Goal: Information Seeking & Learning: Understand process/instructions

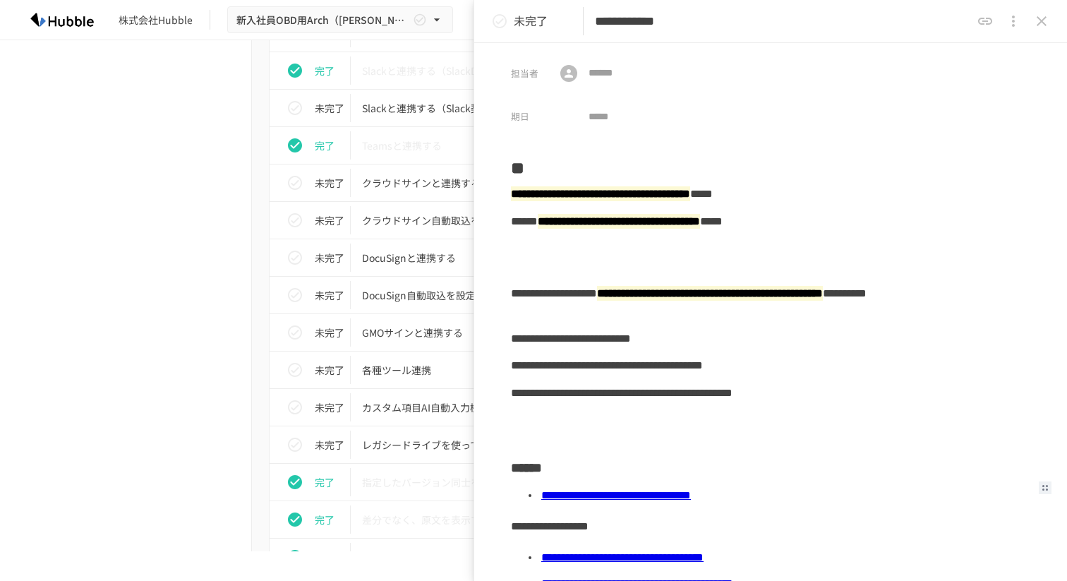
click at [500, 19] on icon "status" at bounding box center [499, 21] width 17 height 17
click at [1045, 26] on icon "close drawer" at bounding box center [1041, 21] width 17 height 17
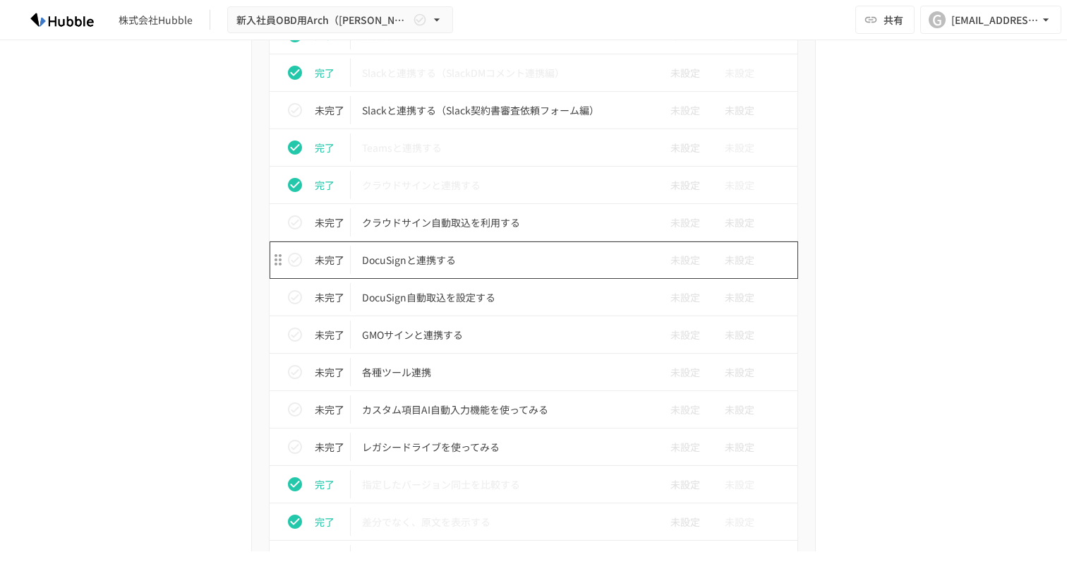
scroll to position [1224, 0]
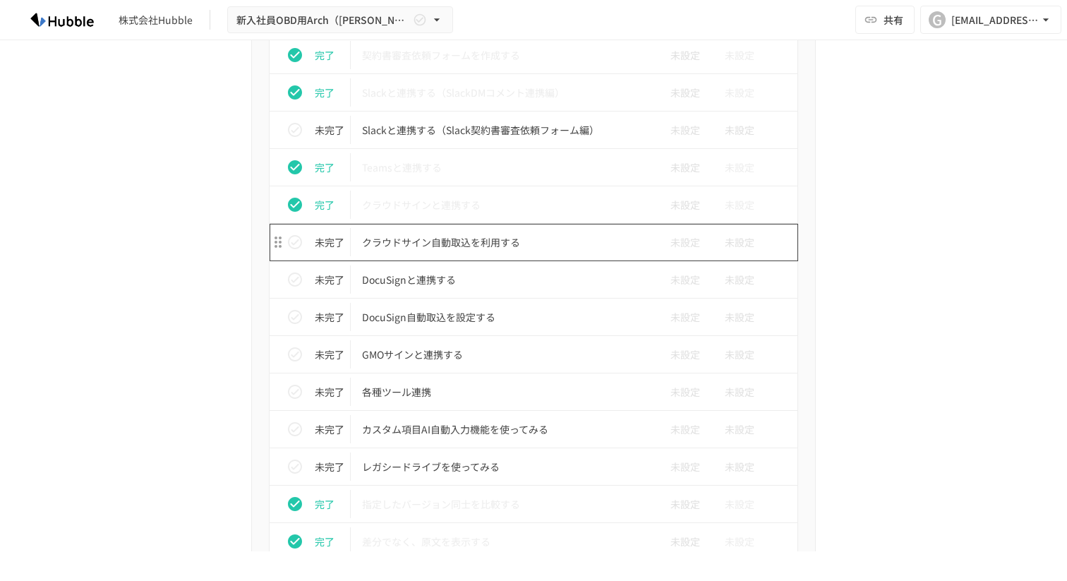
click at [475, 236] on p "クラウドサイン自動取込を利用する" at bounding box center [504, 243] width 284 height 18
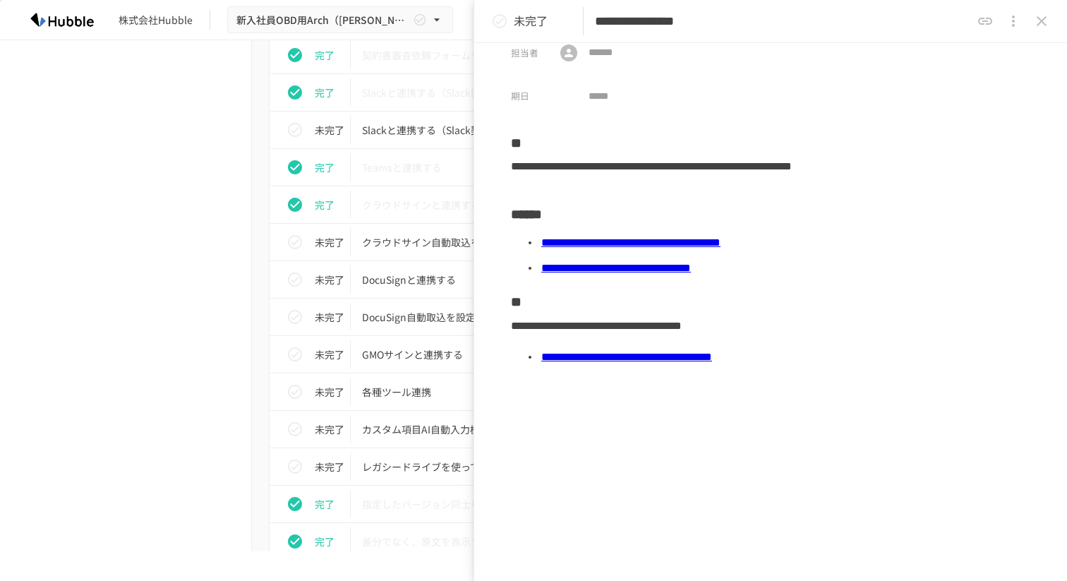
scroll to position [22, 0]
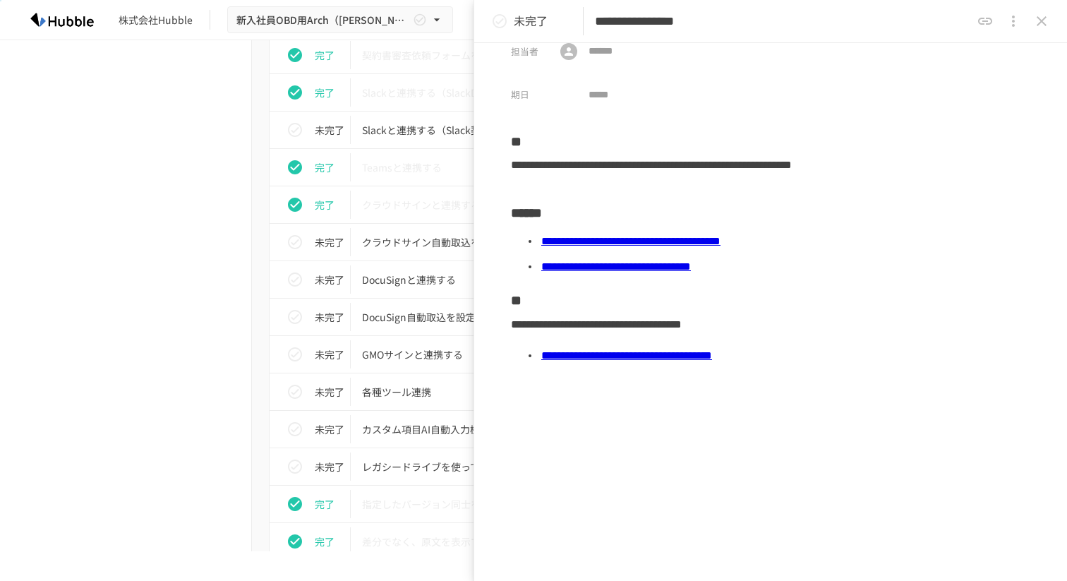
click at [653, 353] on link "**********" at bounding box center [626, 355] width 171 height 11
click at [668, 243] on link "**********" at bounding box center [630, 241] width 179 height 11
click at [502, 22] on icon "status" at bounding box center [499, 21] width 17 height 17
click at [1040, 20] on icon "close drawer" at bounding box center [1041, 21] width 10 height 10
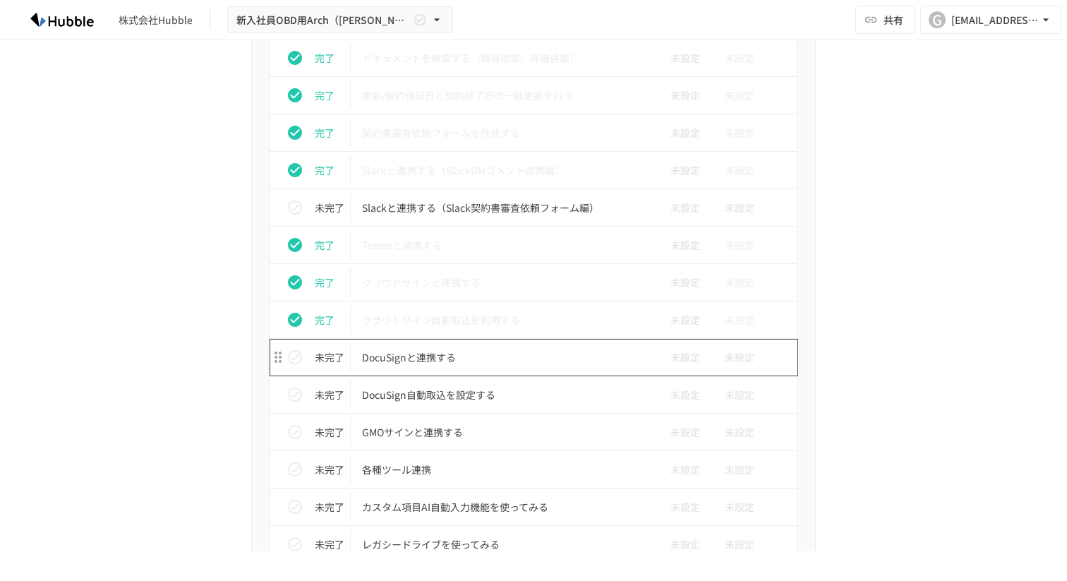
scroll to position [1140, 0]
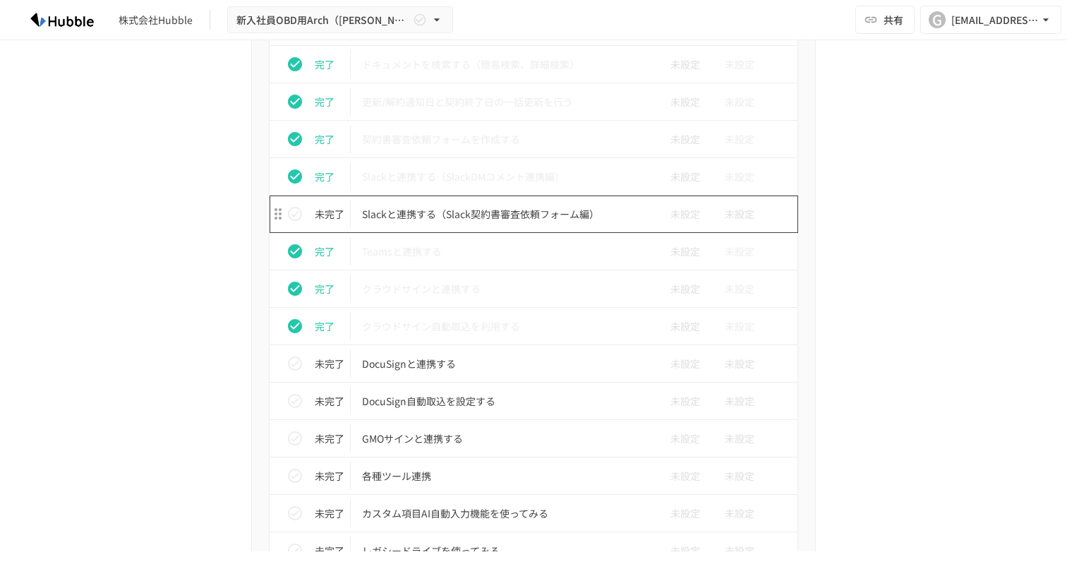
click at [479, 225] on td "Slackと連携する（Slack契約書審査依頼フォーム編）" at bounding box center [504, 213] width 306 height 37
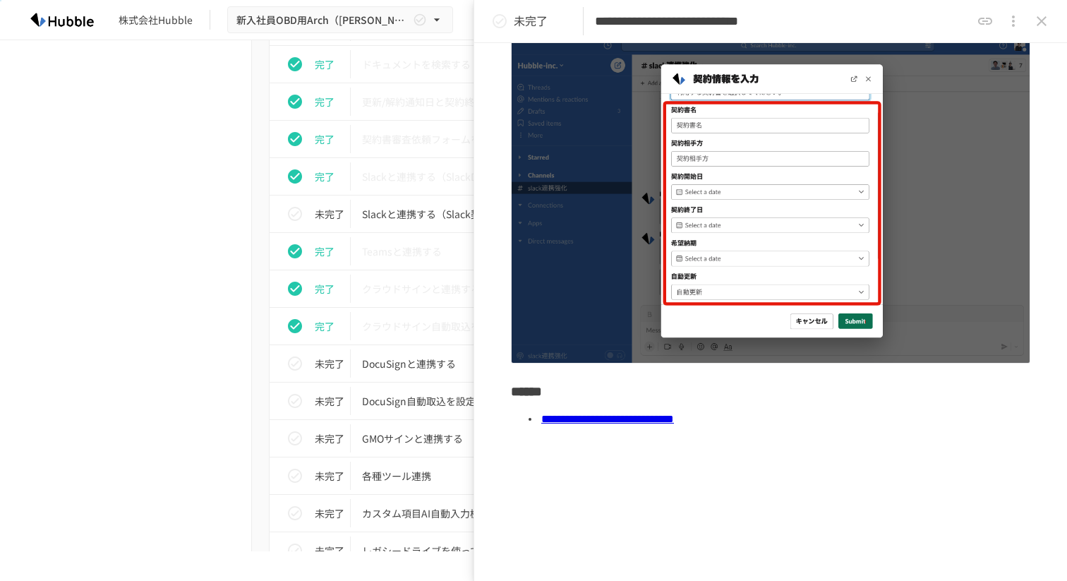
scroll to position [300, 0]
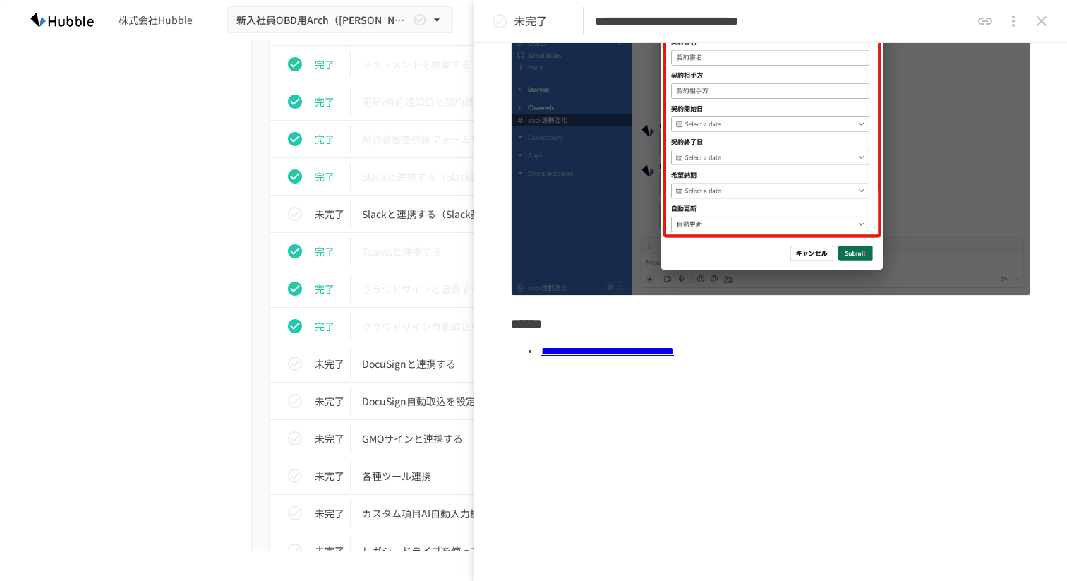
click at [622, 356] on link "**********" at bounding box center [607, 351] width 133 height 11
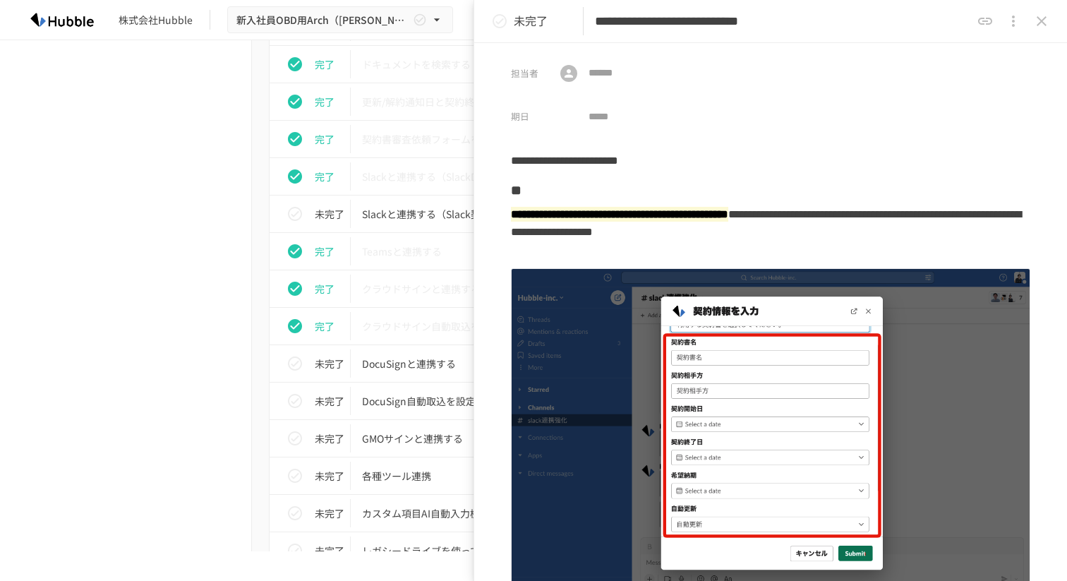
click at [1044, 21] on icon "close drawer" at bounding box center [1041, 21] width 17 height 17
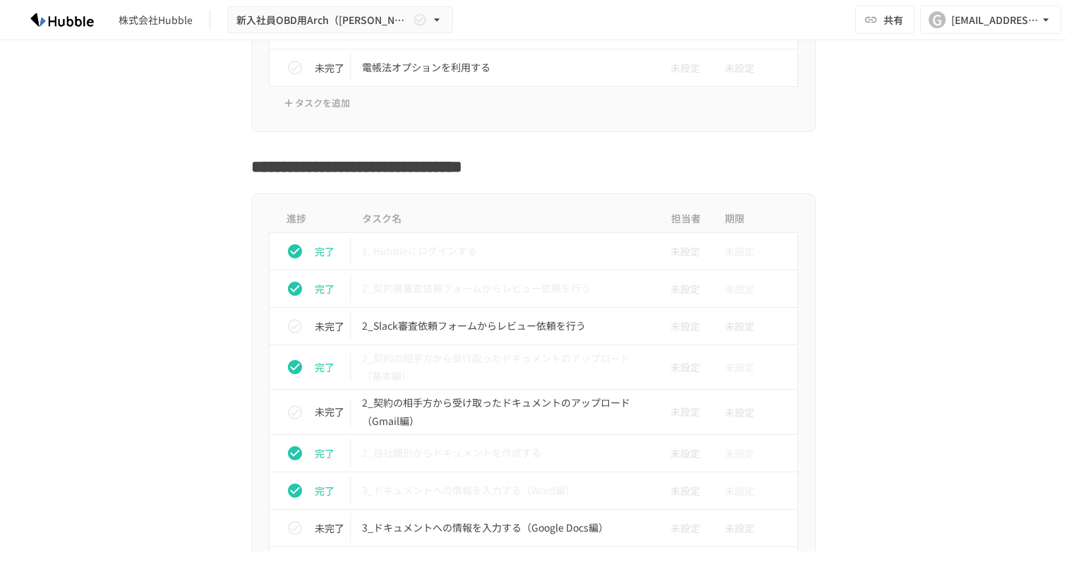
scroll to position [2193, 0]
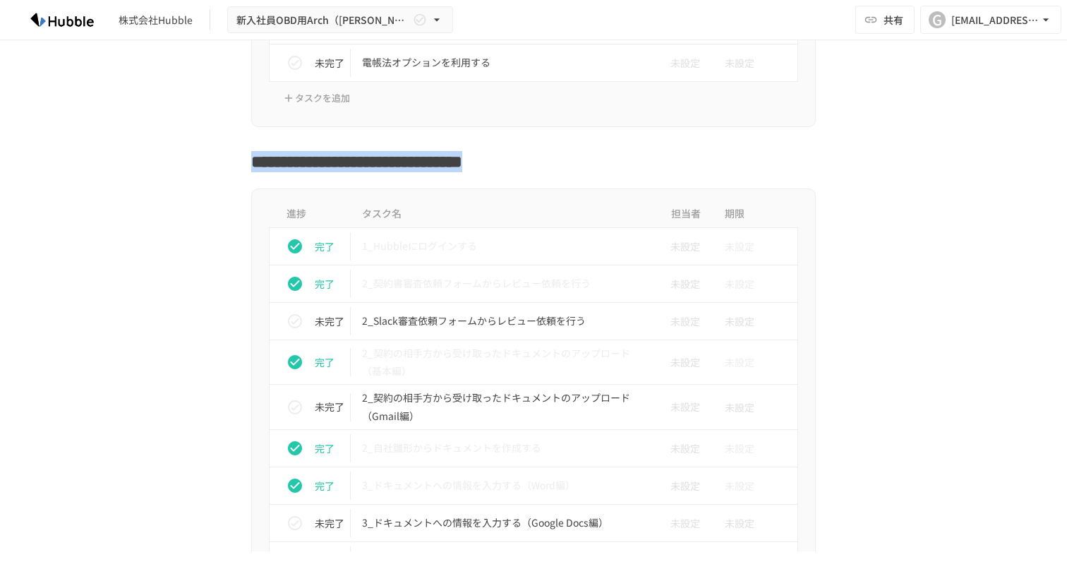
drag, startPoint x: 253, startPoint y: 159, endPoint x: 559, endPoint y: 184, distance: 307.2
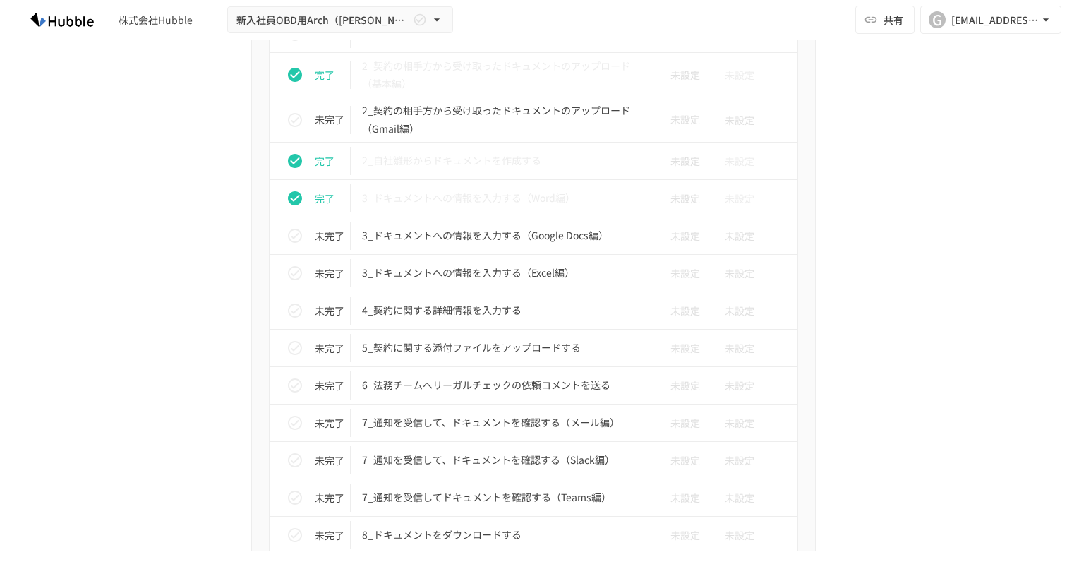
scroll to position [2522, 0]
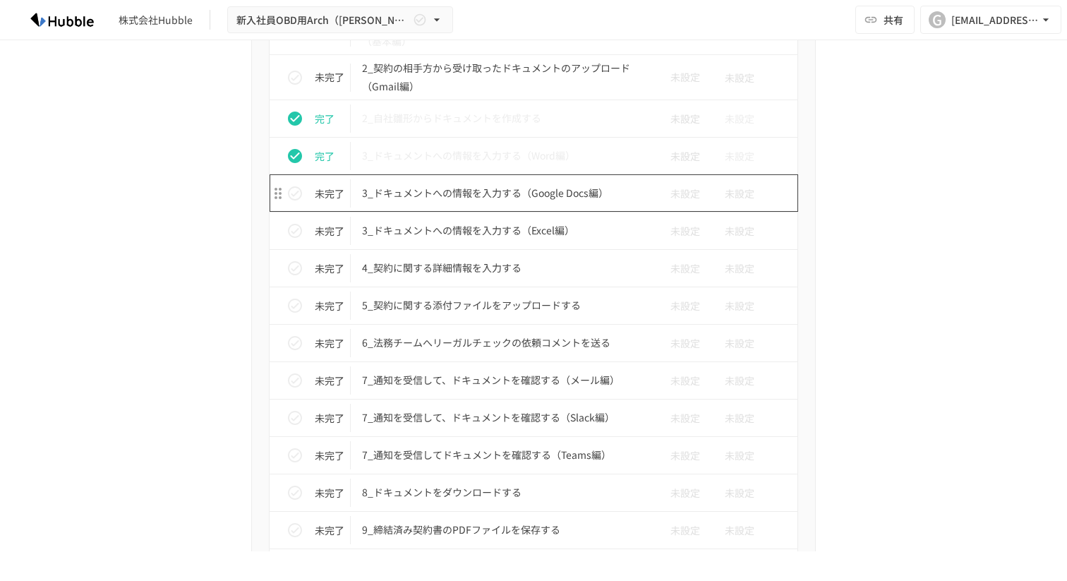
click at [492, 211] on td "3_ドキュメントへの情報を入力する（Google Docs編）" at bounding box center [504, 192] width 306 height 37
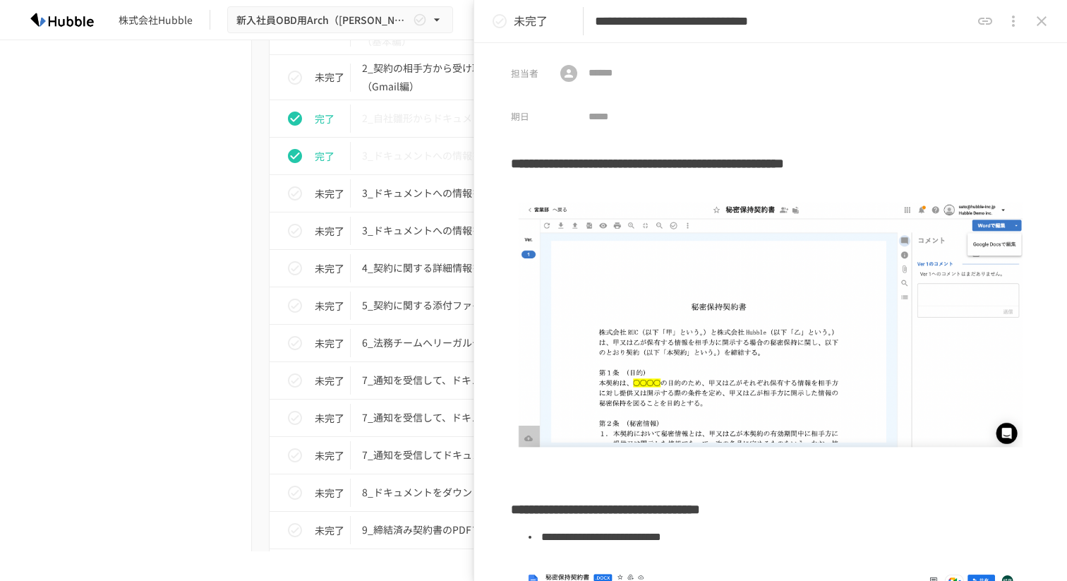
click at [1029, 18] on button "close drawer" at bounding box center [1041, 21] width 28 height 28
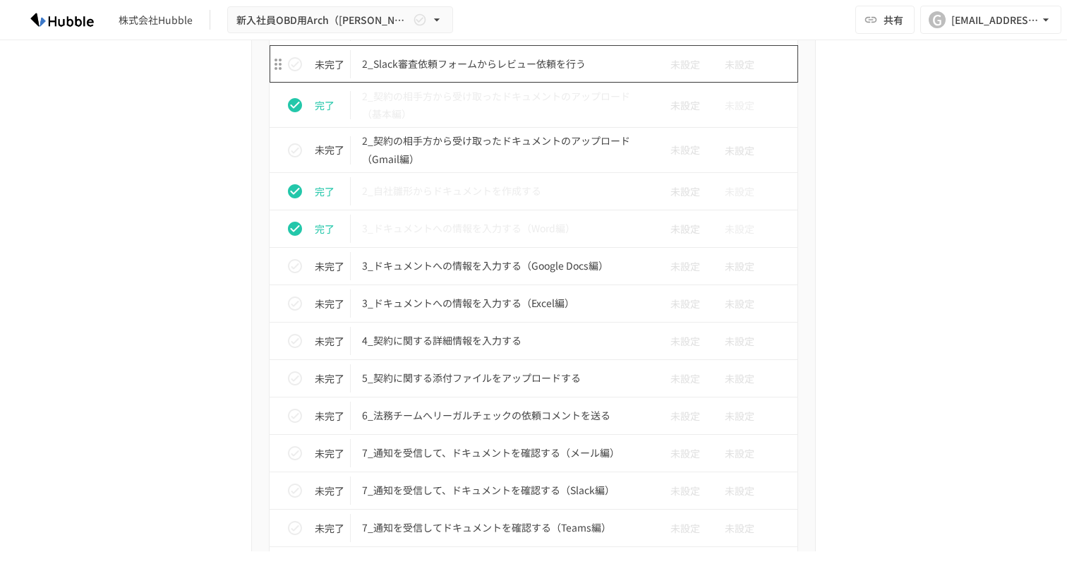
scroll to position [2462, 0]
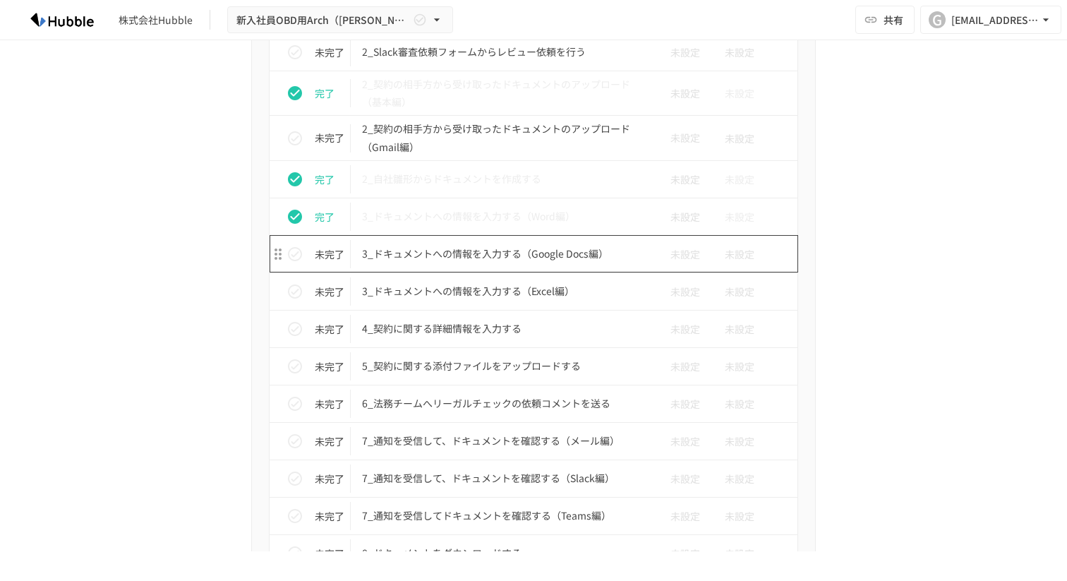
click at [514, 255] on p "3_ドキュメントへの情報を入力する（Google Docs編）" at bounding box center [504, 254] width 284 height 18
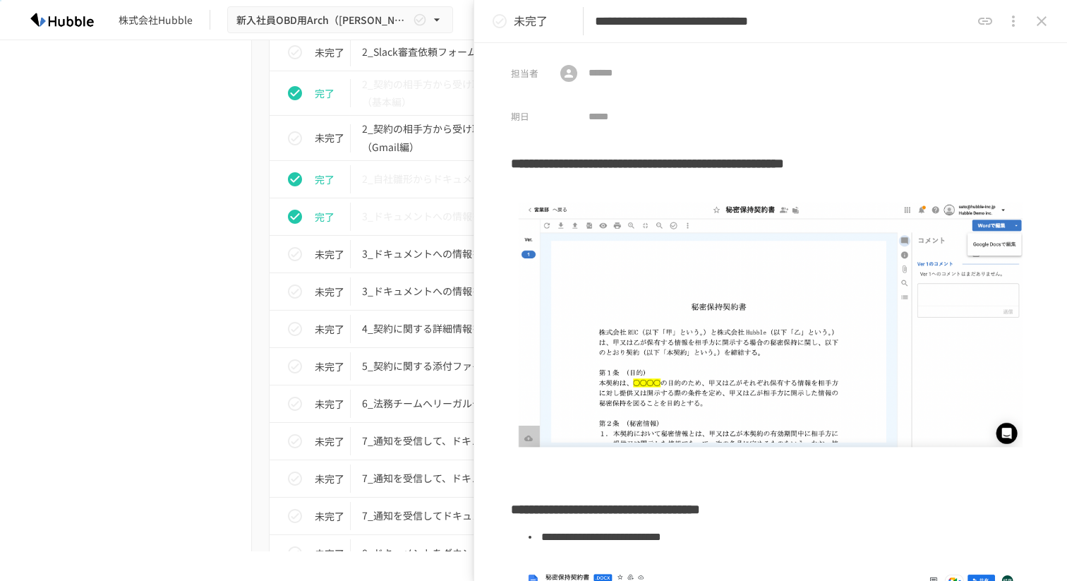
click at [502, 23] on icon "status" at bounding box center [499, 21] width 17 height 17
click at [1038, 21] on icon "close drawer" at bounding box center [1041, 21] width 17 height 17
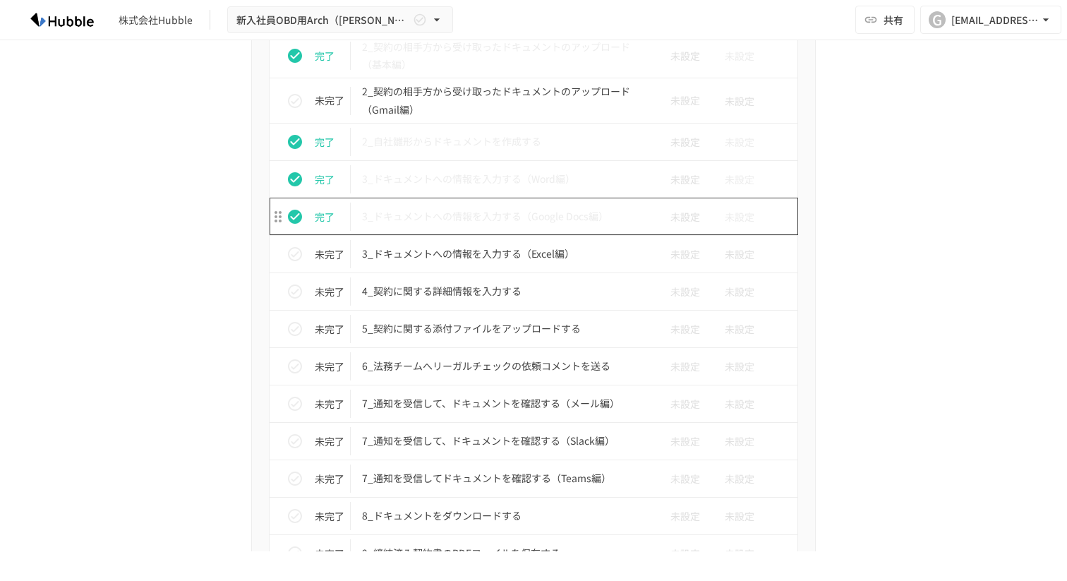
scroll to position [2500, 0]
click at [528, 253] on p "3_ドキュメントへの情報を入力する（Excel編）" at bounding box center [504, 252] width 284 height 18
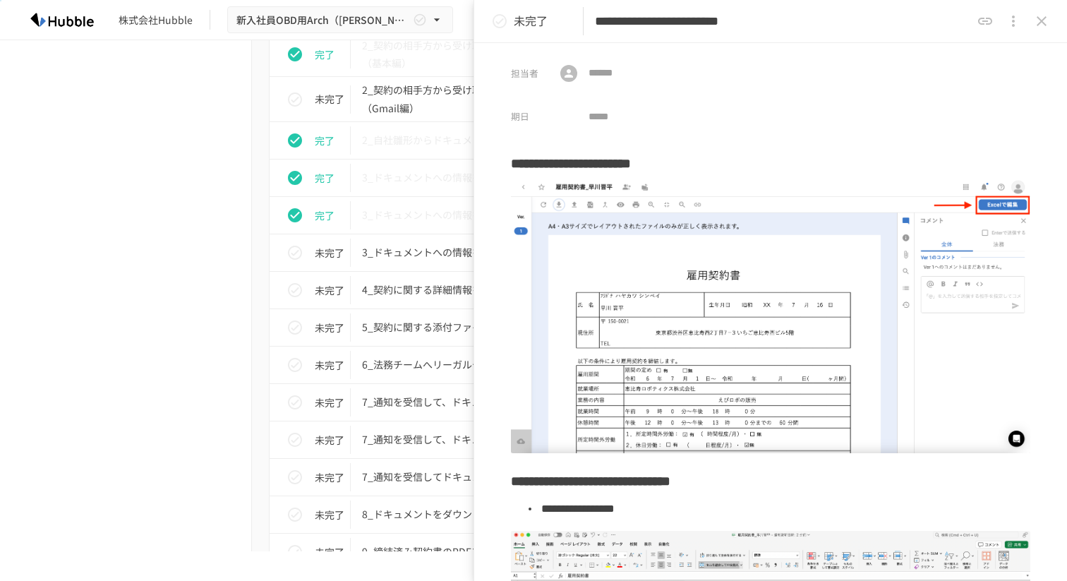
click at [1044, 24] on icon "close drawer" at bounding box center [1041, 21] width 10 height 10
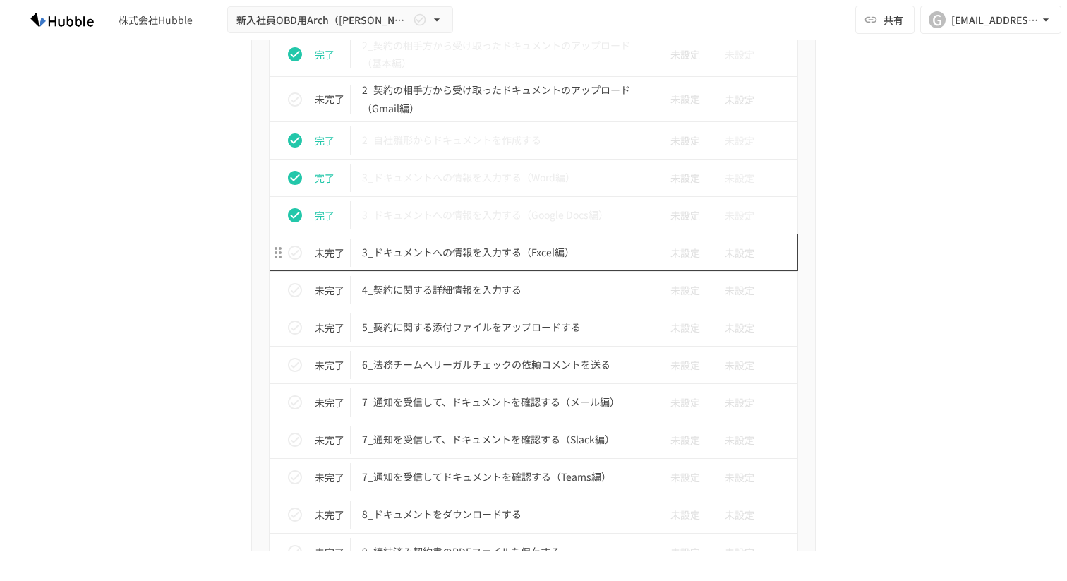
click at [500, 247] on p "3_ドキュメントへの情報を入力する（Excel編）" at bounding box center [504, 252] width 284 height 18
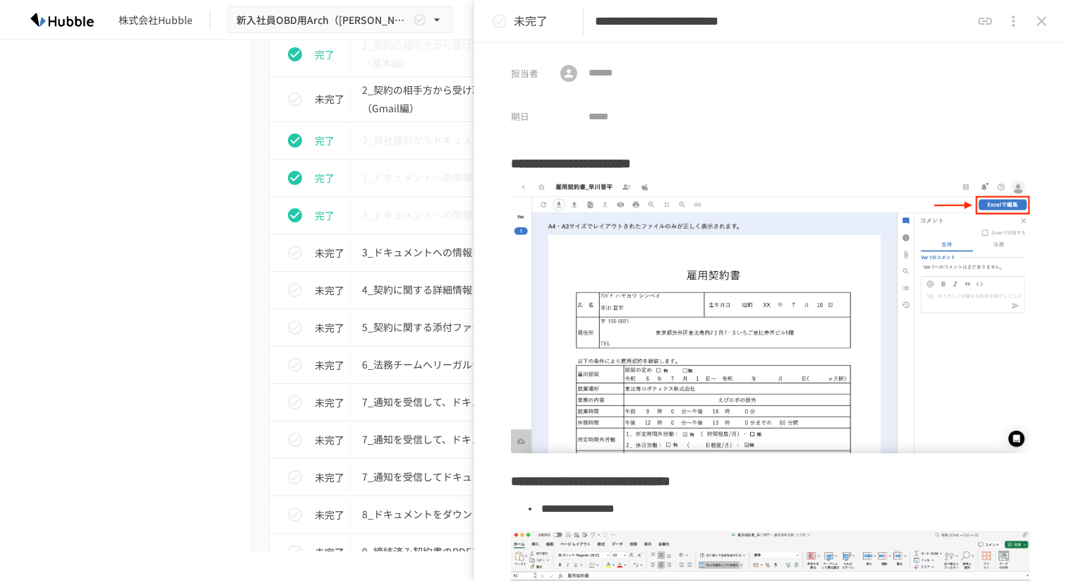
click at [515, 22] on p "未完了" at bounding box center [531, 21] width 34 height 18
click at [498, 24] on icon "status" at bounding box center [499, 21] width 14 height 14
click at [489, 30] on button "status" at bounding box center [499, 21] width 28 height 28
click at [1044, 33] on button "close drawer" at bounding box center [1041, 21] width 28 height 28
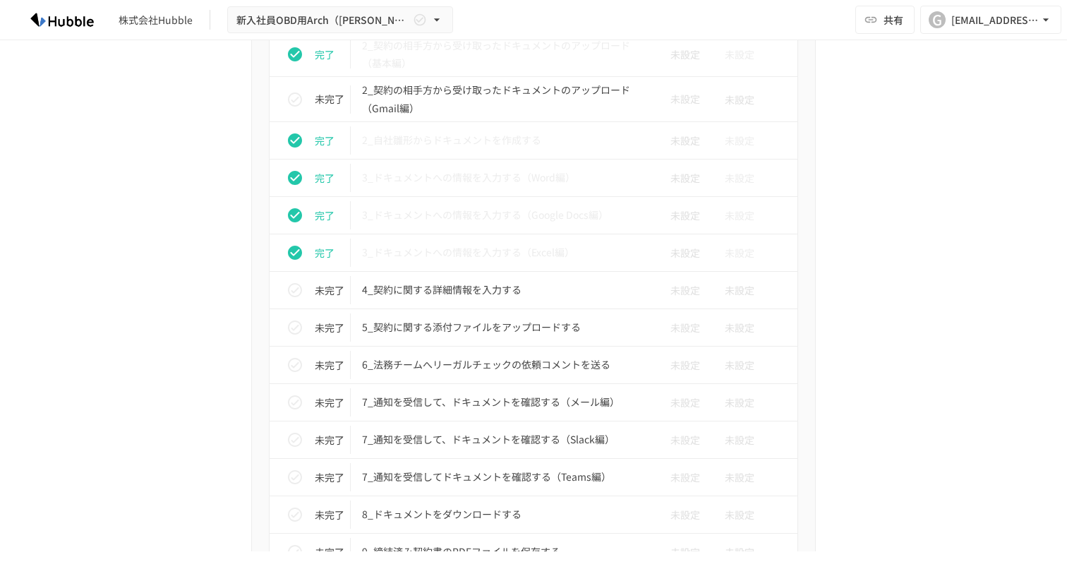
click at [1044, 33] on button "G [EMAIL_ADDRESS][DOMAIN_NAME]" at bounding box center [990, 20] width 141 height 28
click at [897, 282] on div at bounding box center [533, 290] width 1067 height 581
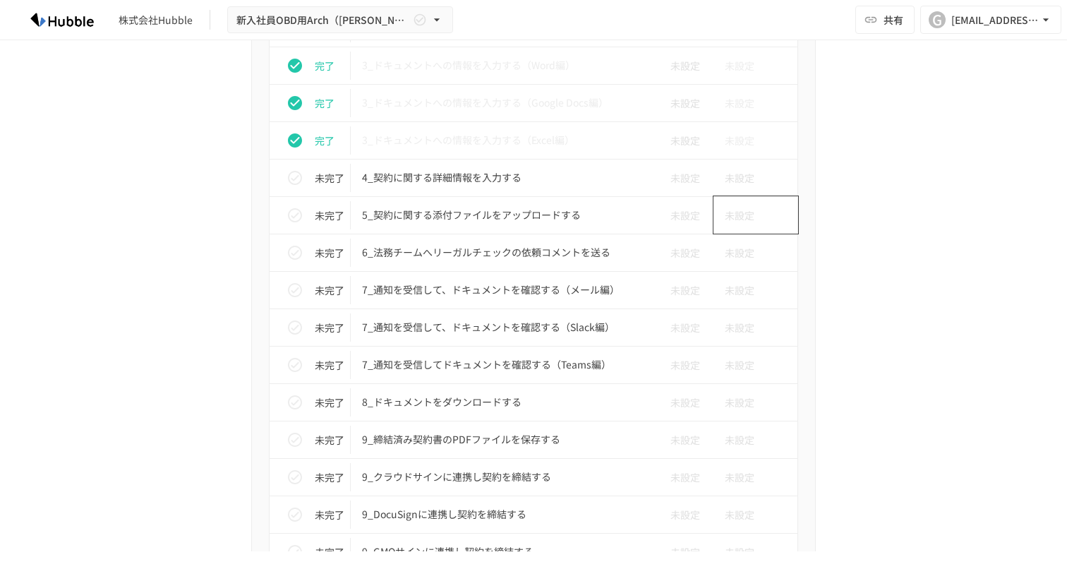
scroll to position [2614, 0]
click at [486, 181] on p "4_契約に関する詳細情報を入力する" at bounding box center [504, 176] width 284 height 18
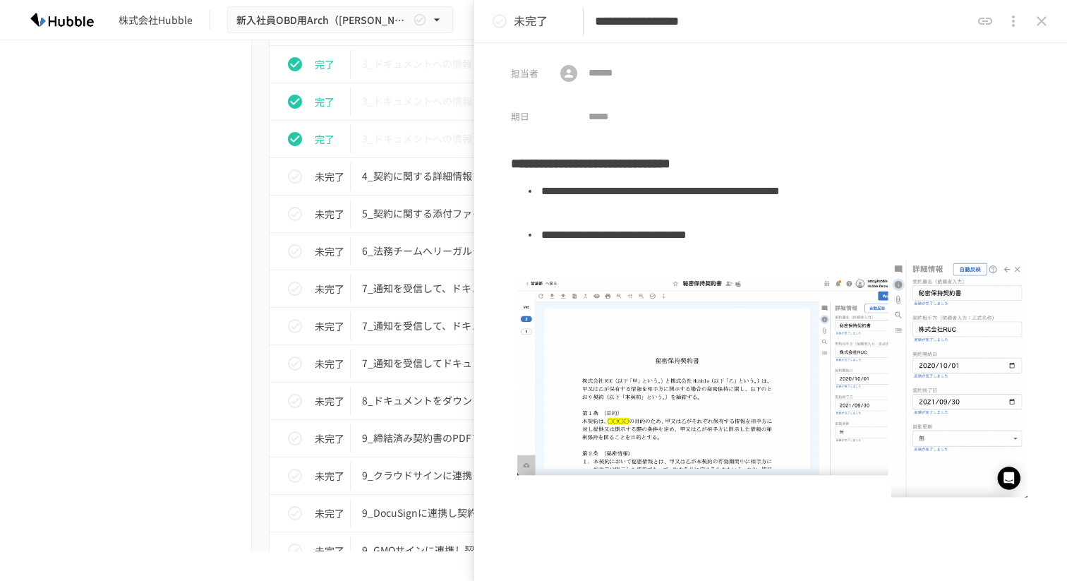
click at [500, 24] on icon "status" at bounding box center [499, 21] width 17 height 17
click at [1031, 17] on button "close drawer" at bounding box center [1041, 21] width 28 height 28
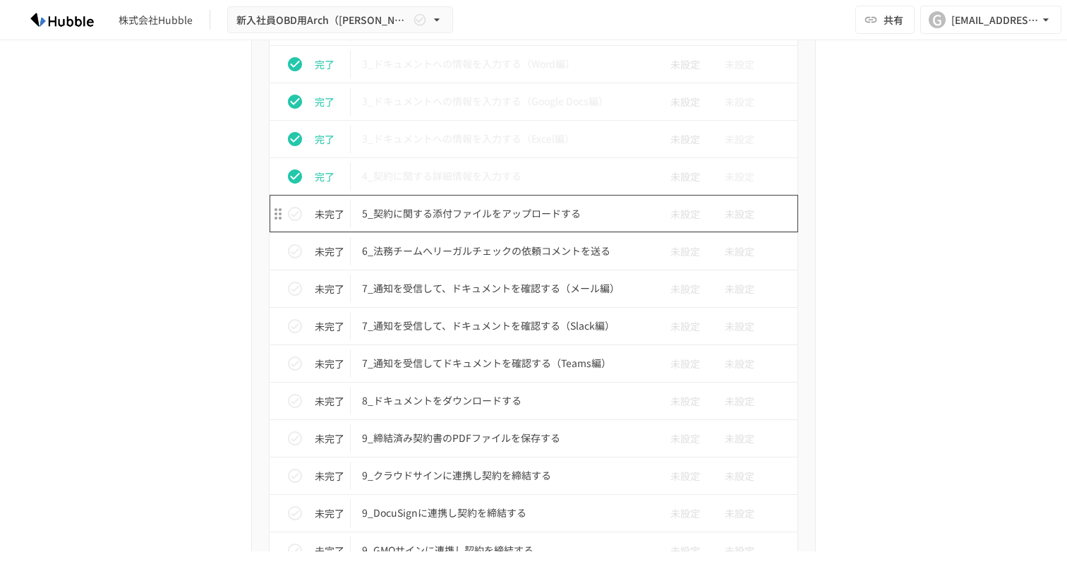
click at [527, 224] on td "5_契約に関する添付ファイルをアップロードする" at bounding box center [504, 213] width 306 height 37
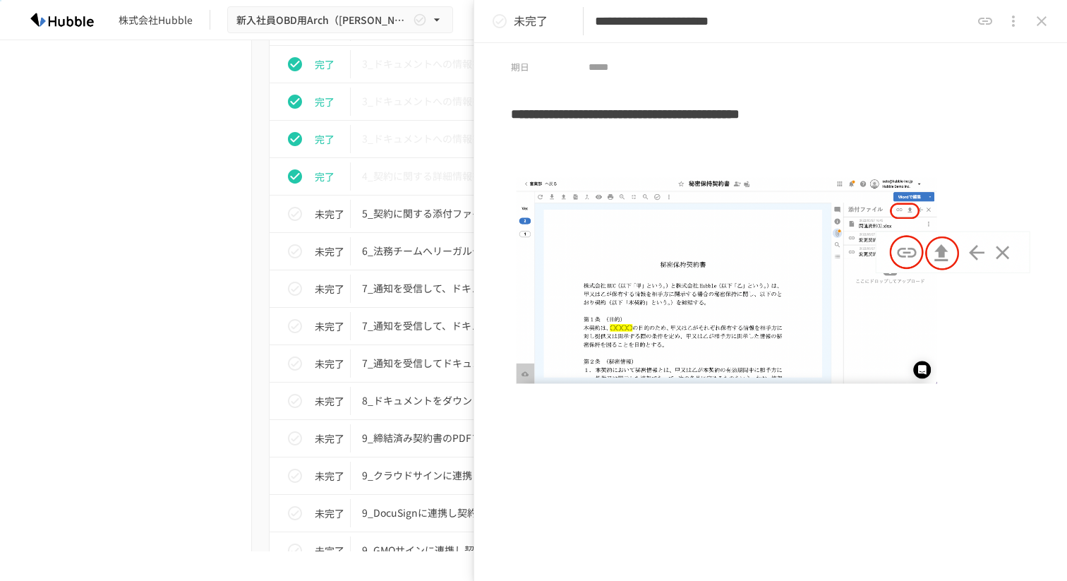
scroll to position [47, 0]
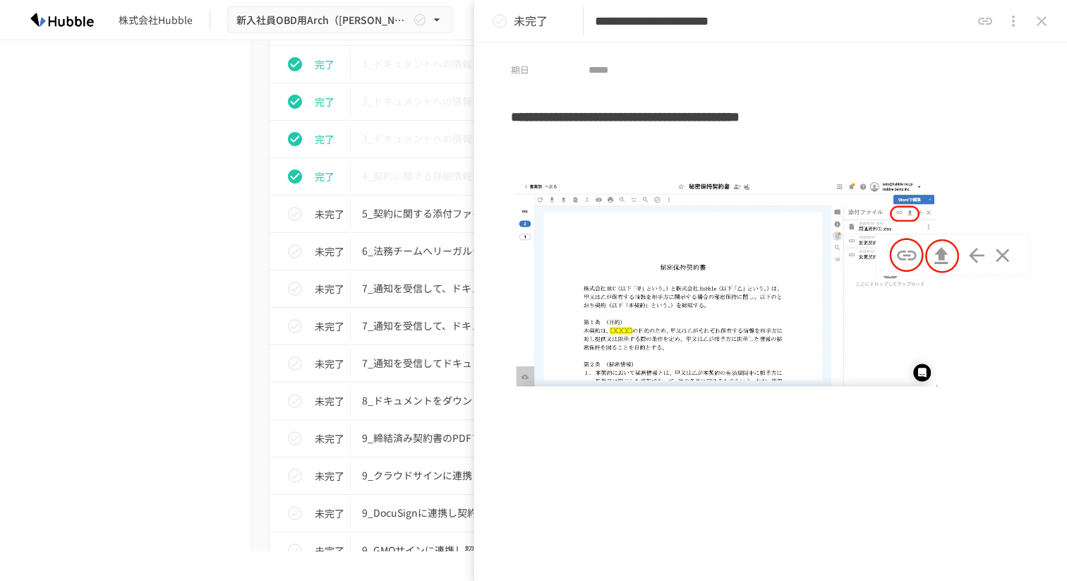
click at [499, 18] on icon "status" at bounding box center [499, 21] width 17 height 17
click at [514, 19] on p "未完了" at bounding box center [531, 21] width 34 height 18
click at [1038, 32] on button "close drawer" at bounding box center [1041, 21] width 28 height 28
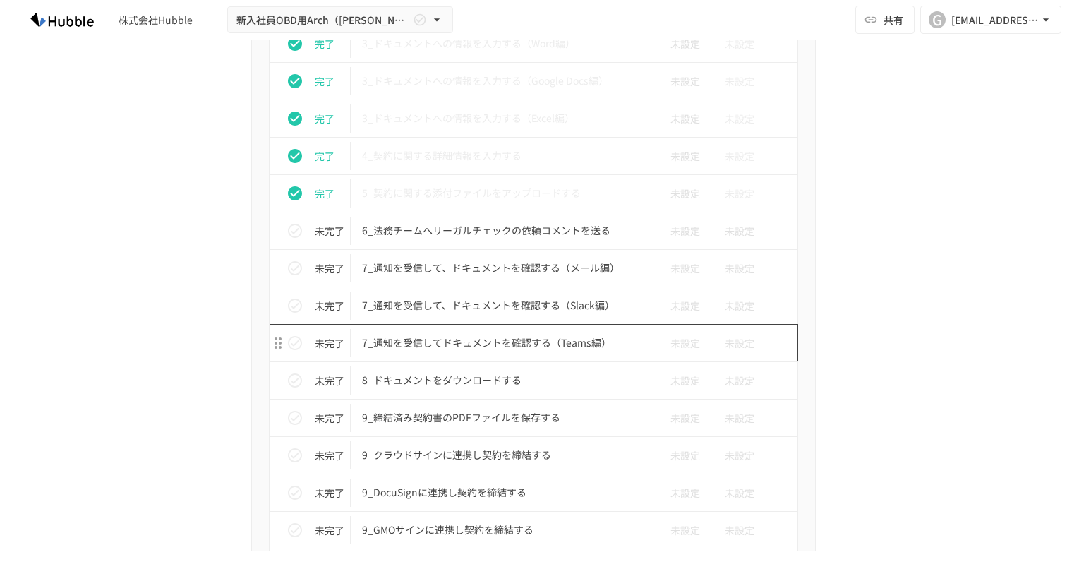
scroll to position [2600, 0]
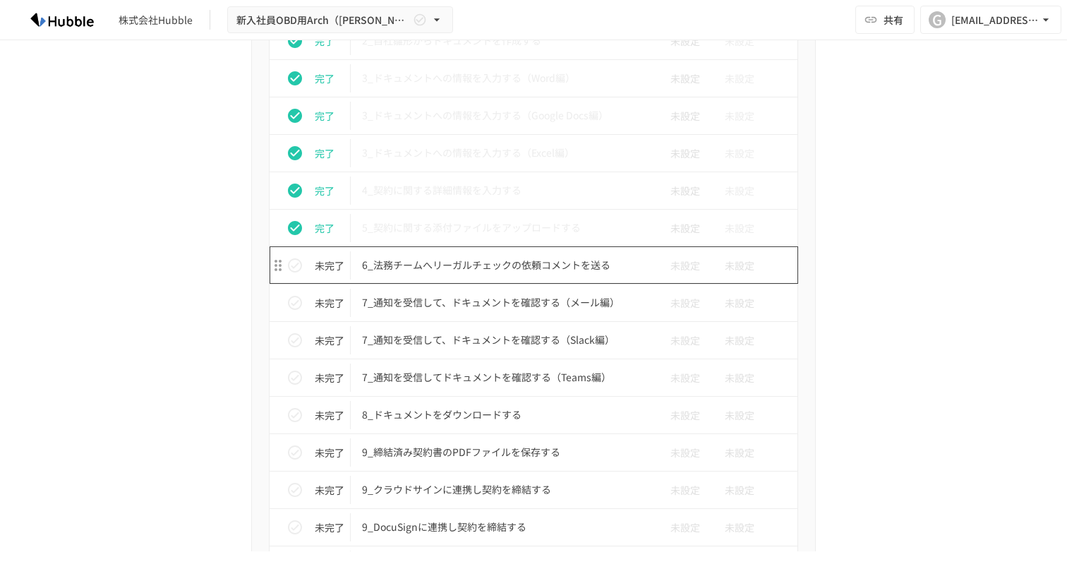
click at [531, 272] on p "6_法務チームへリーガルチェックの依頼コメントを送る" at bounding box center [504, 265] width 284 height 18
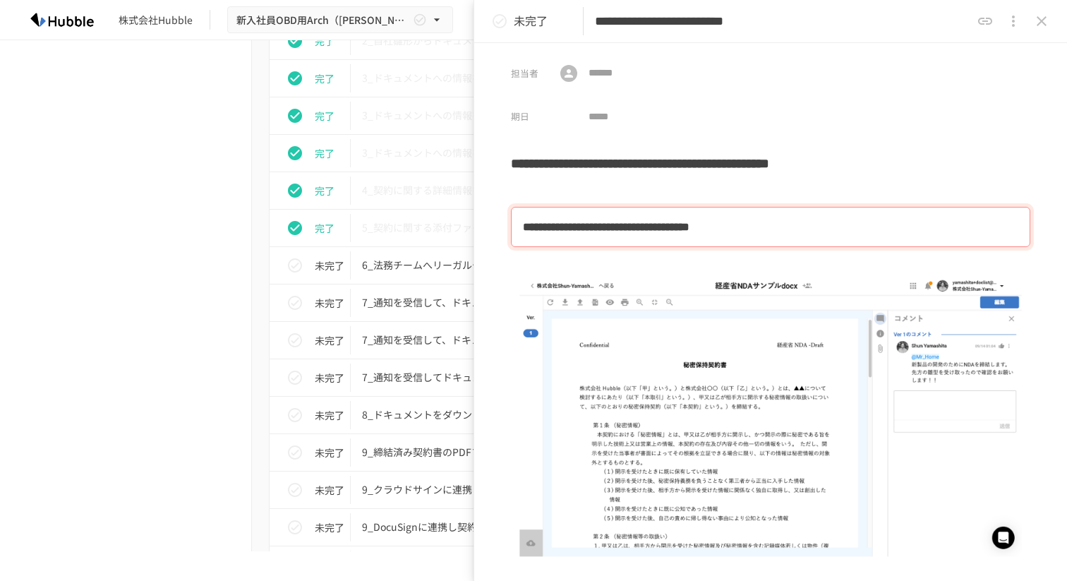
click at [526, 20] on p "未完了" at bounding box center [531, 21] width 34 height 18
click at [513, 22] on button "status" at bounding box center [499, 21] width 28 height 28
click at [1043, 23] on icon "close drawer" at bounding box center [1041, 21] width 10 height 10
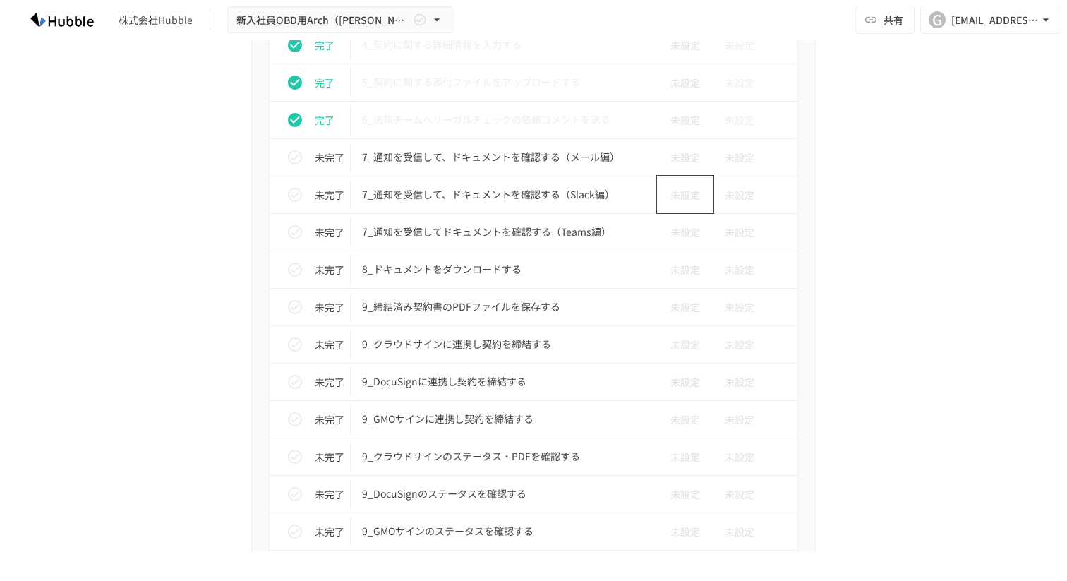
scroll to position [2742, 0]
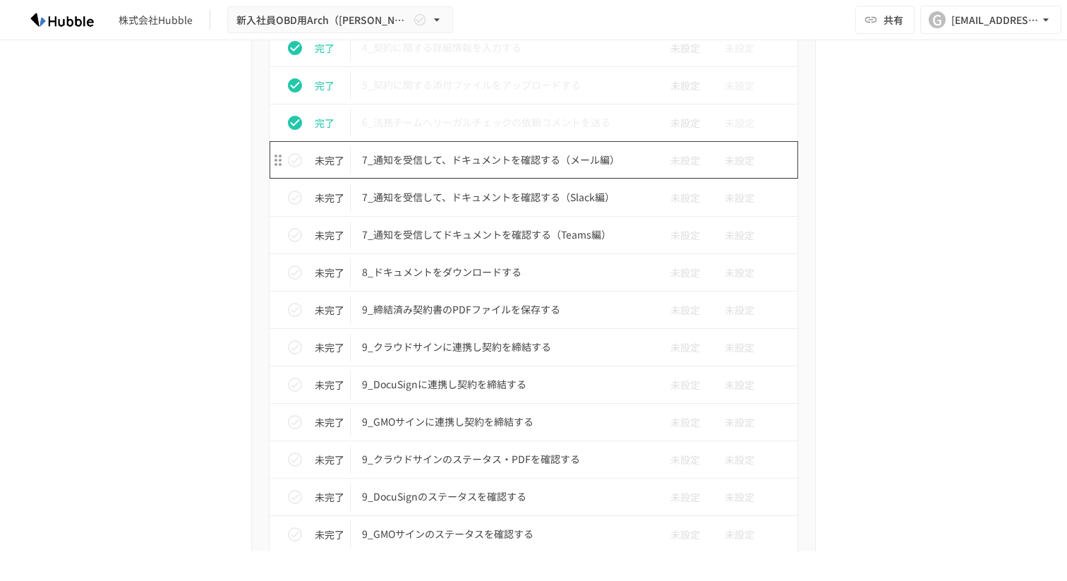
click at [391, 159] on p "7_通知を受信して、ドキュメントを確認する（メール編）" at bounding box center [504, 160] width 284 height 18
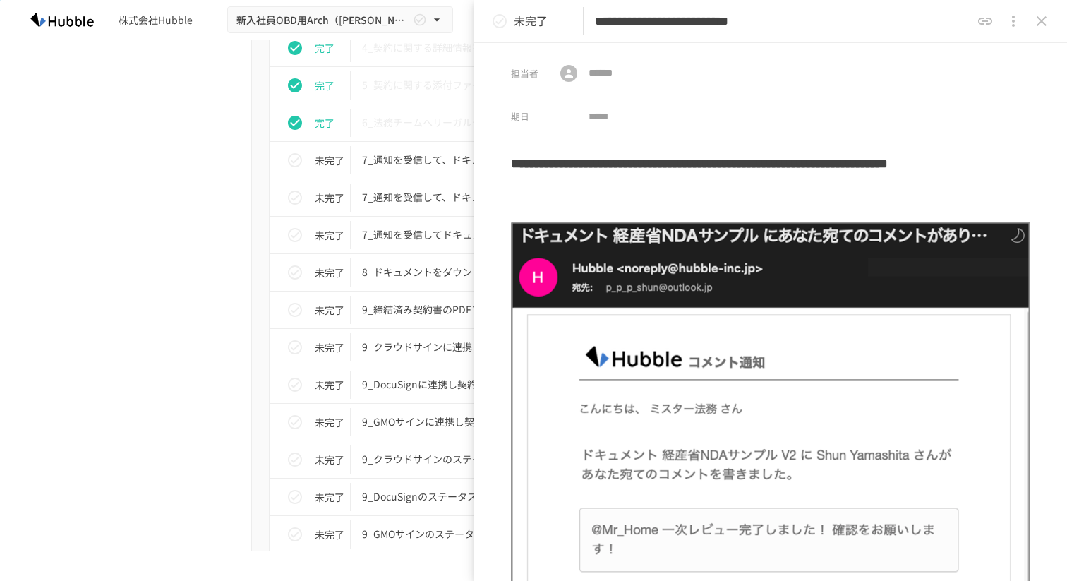
click at [498, 18] on icon "status" at bounding box center [499, 21] width 17 height 17
click at [1041, 18] on icon "close drawer" at bounding box center [1041, 21] width 17 height 17
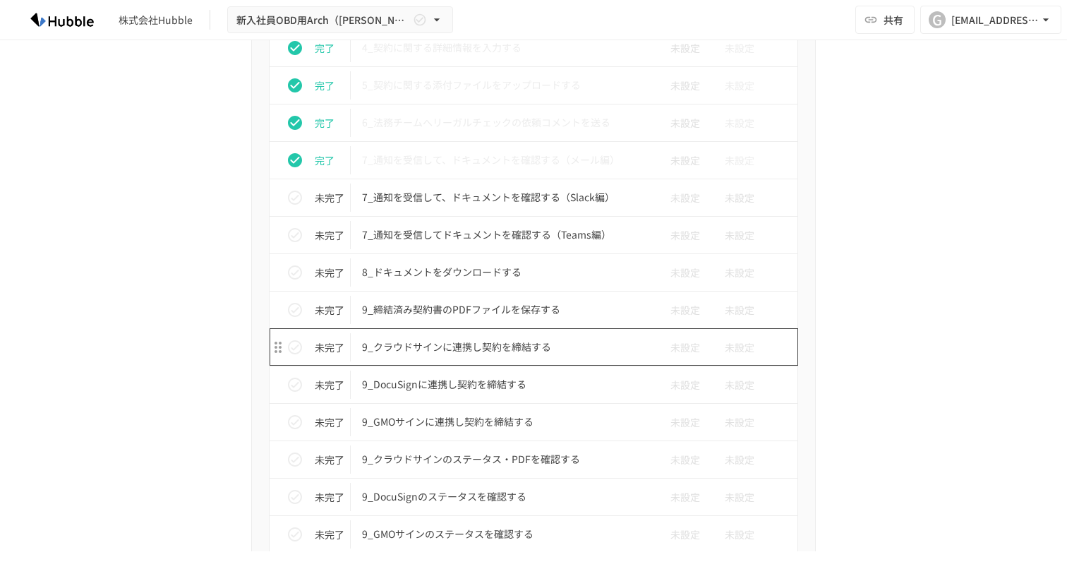
scroll to position [2771, 0]
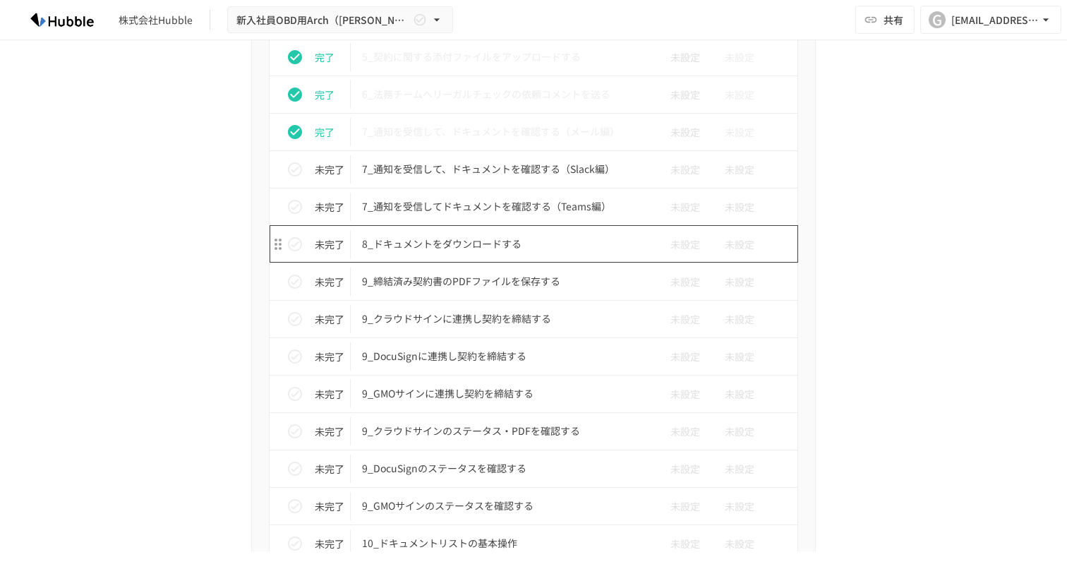
click at [466, 248] on p "8_ドキュメントをダウンロードする" at bounding box center [504, 244] width 284 height 18
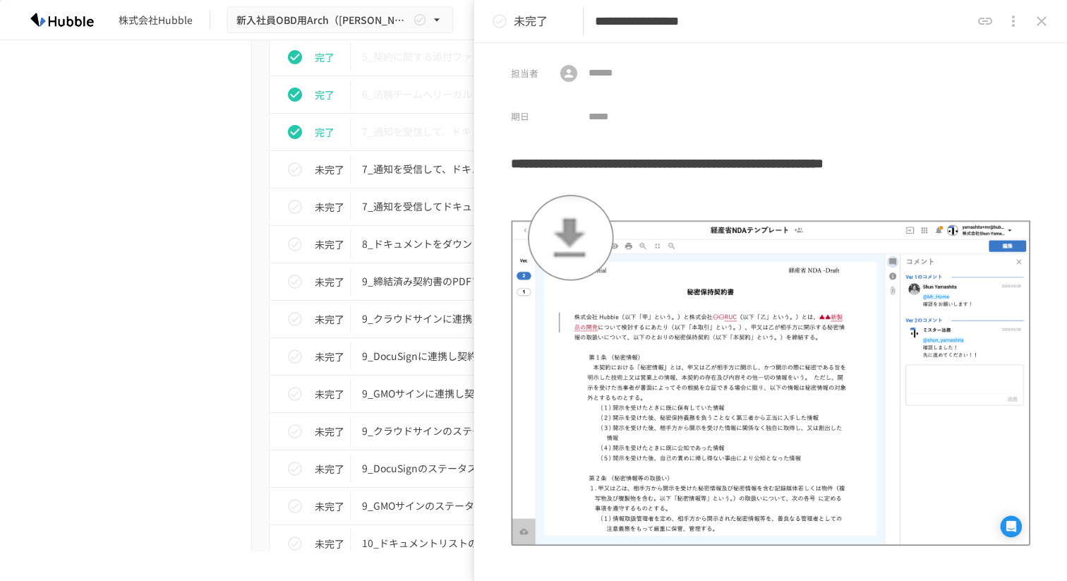
click at [503, 23] on icon "status" at bounding box center [499, 21] width 17 height 17
click at [1042, 20] on icon "close drawer" at bounding box center [1041, 21] width 10 height 10
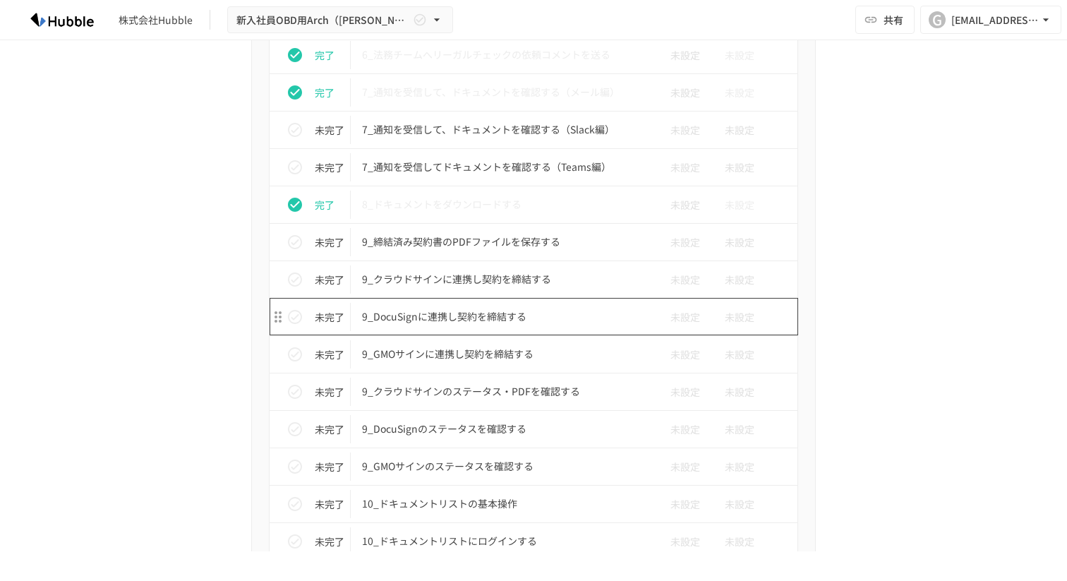
scroll to position [2799, 0]
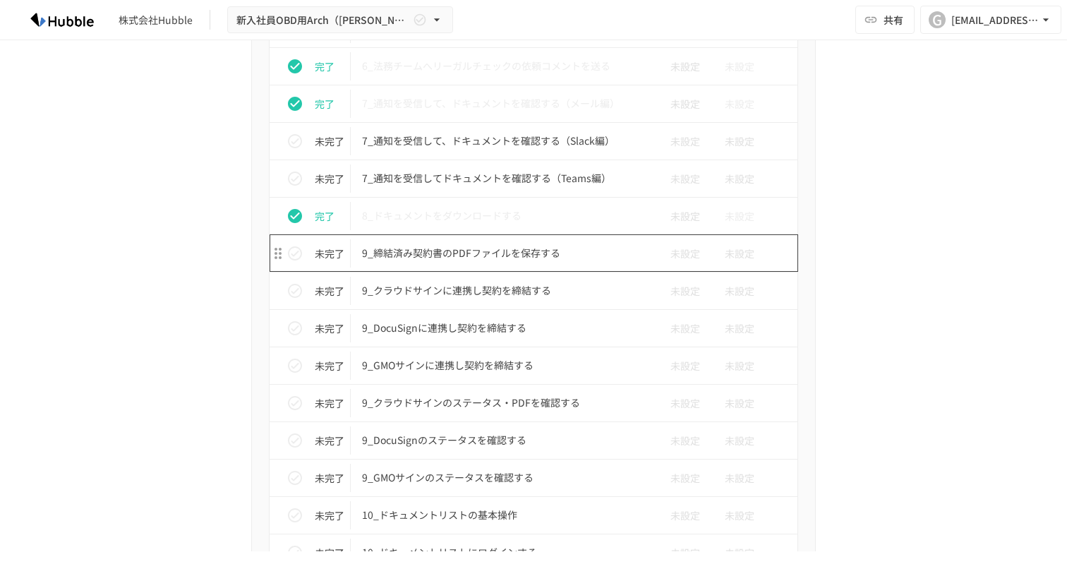
click at [490, 248] on p "9_締結済み契約書のPDFファイルを保存する" at bounding box center [504, 253] width 284 height 18
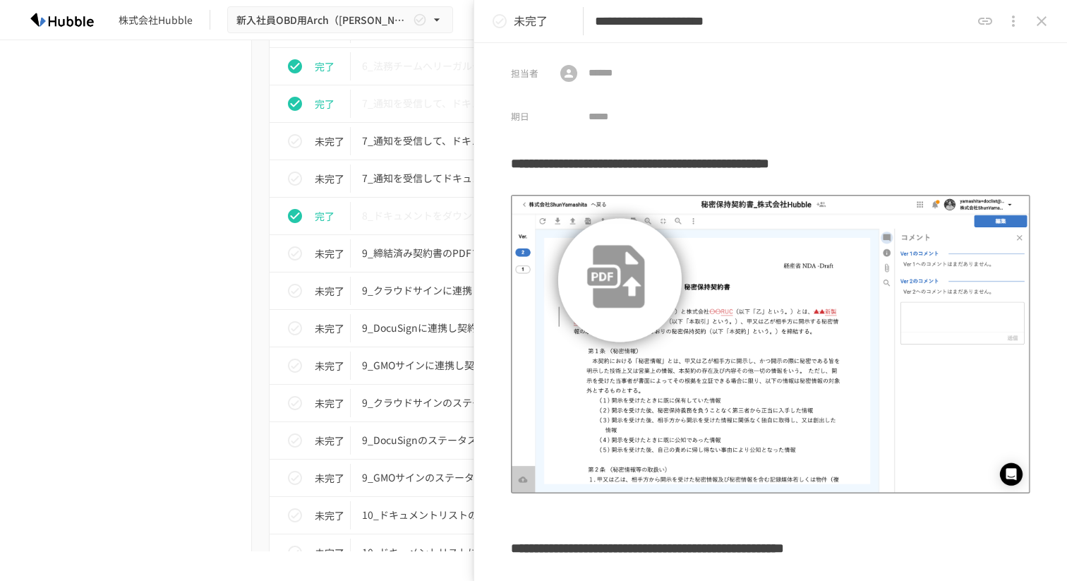
click at [500, 23] on icon "status" at bounding box center [499, 21] width 17 height 17
click at [501, 25] on icon "status" at bounding box center [499, 21] width 17 height 17
click at [1026, 23] on button "close drawer" at bounding box center [1013, 21] width 28 height 28
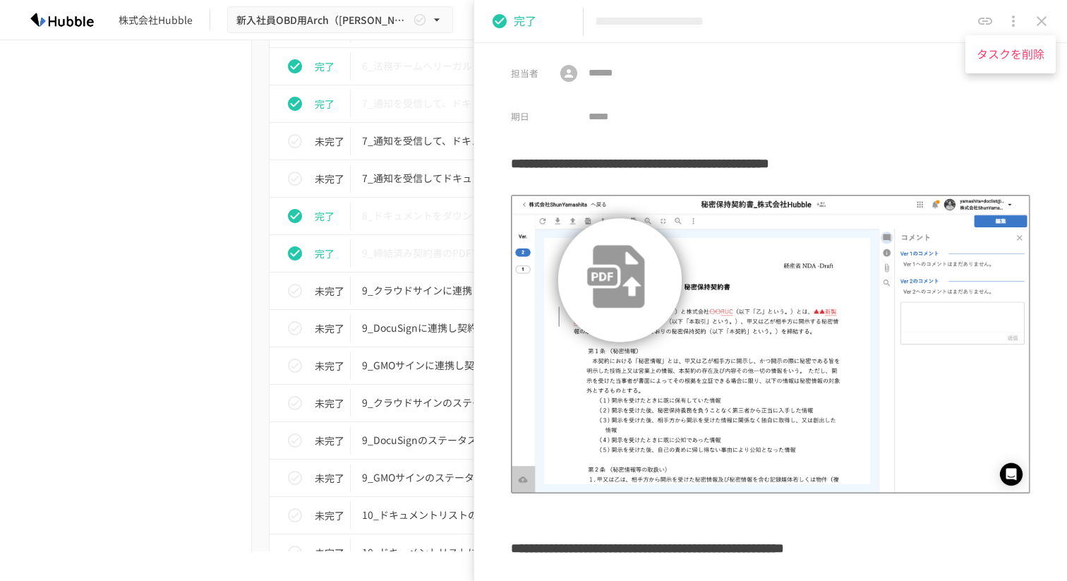
click at [1033, 23] on div at bounding box center [533, 290] width 1067 height 581
click at [1043, 22] on icon "close drawer" at bounding box center [1041, 21] width 10 height 10
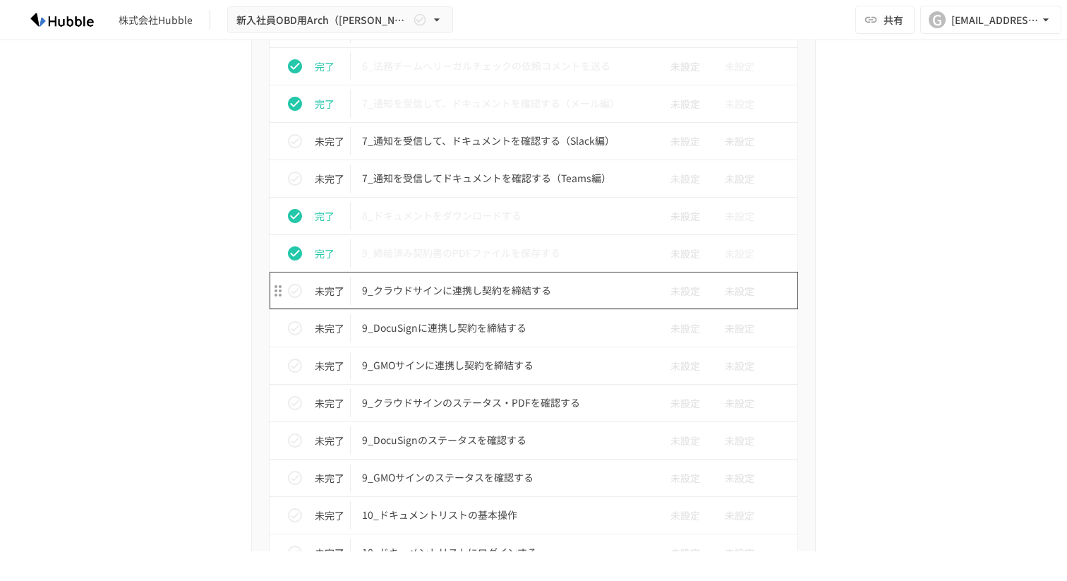
click at [473, 282] on p "9_クラウドサインに連携し契約を締結する" at bounding box center [504, 291] width 284 height 18
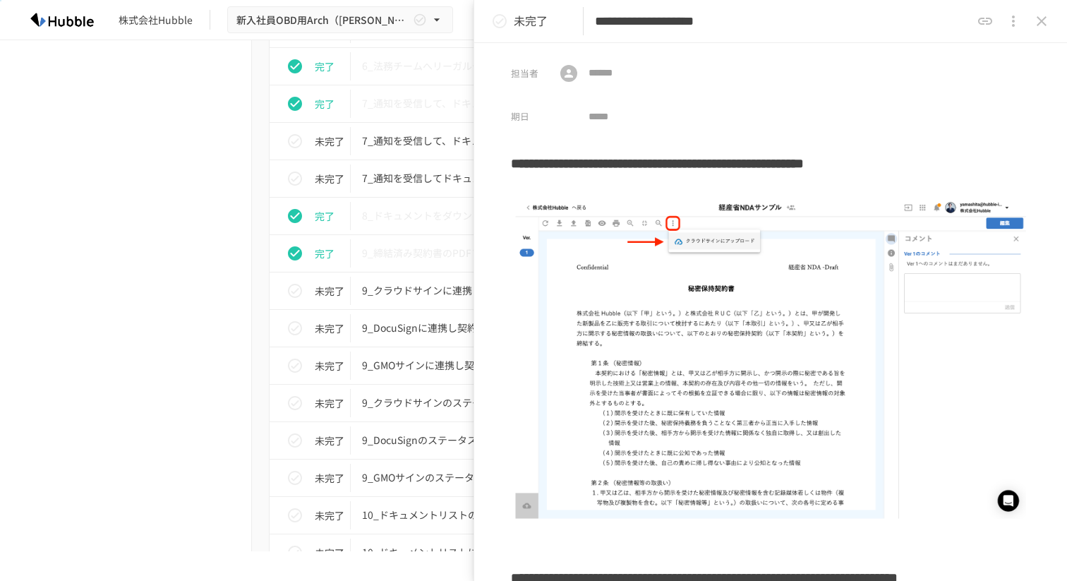
click at [1039, 26] on icon "close drawer" at bounding box center [1041, 21] width 17 height 17
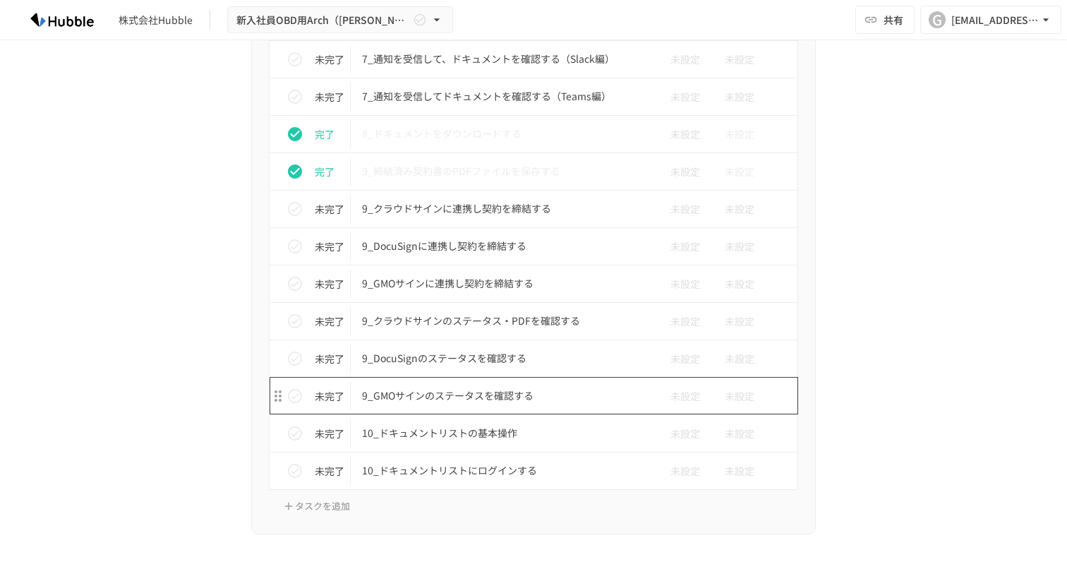
scroll to position [2882, 0]
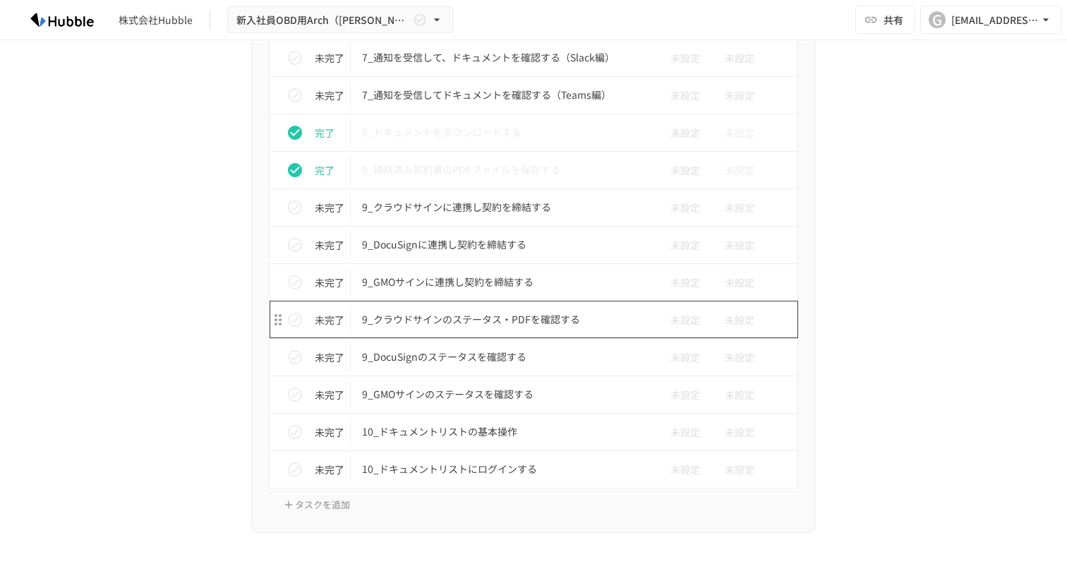
click at [454, 328] on td "9_クラウドサインのステータス・PDFを確認する" at bounding box center [504, 319] width 306 height 37
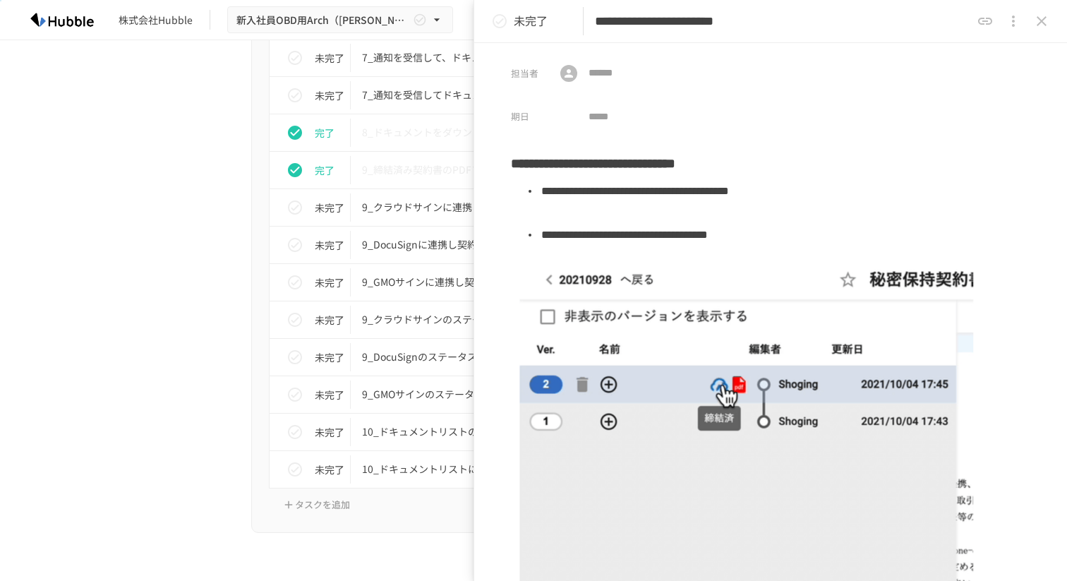
click at [1037, 19] on icon "close drawer" at bounding box center [1041, 21] width 17 height 17
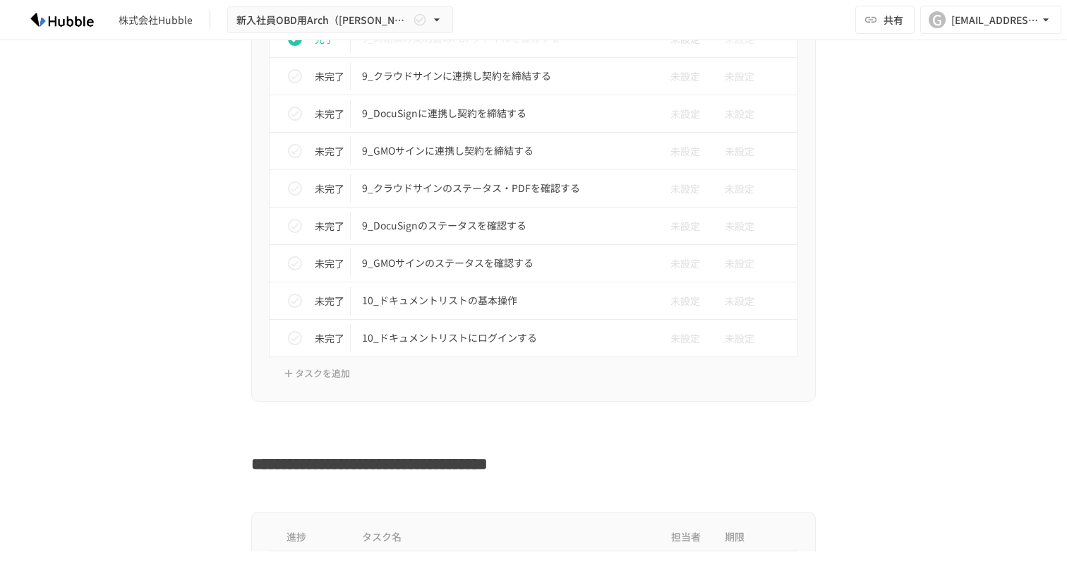
scroll to position [3016, 0]
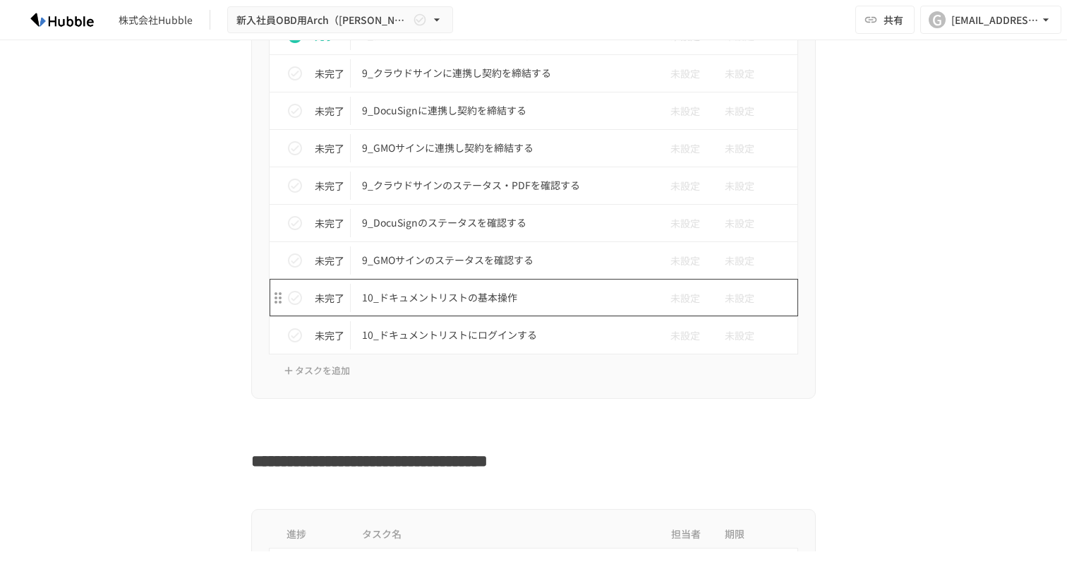
click at [520, 305] on p "10_ドキュメントリストの基本操作" at bounding box center [504, 298] width 284 height 18
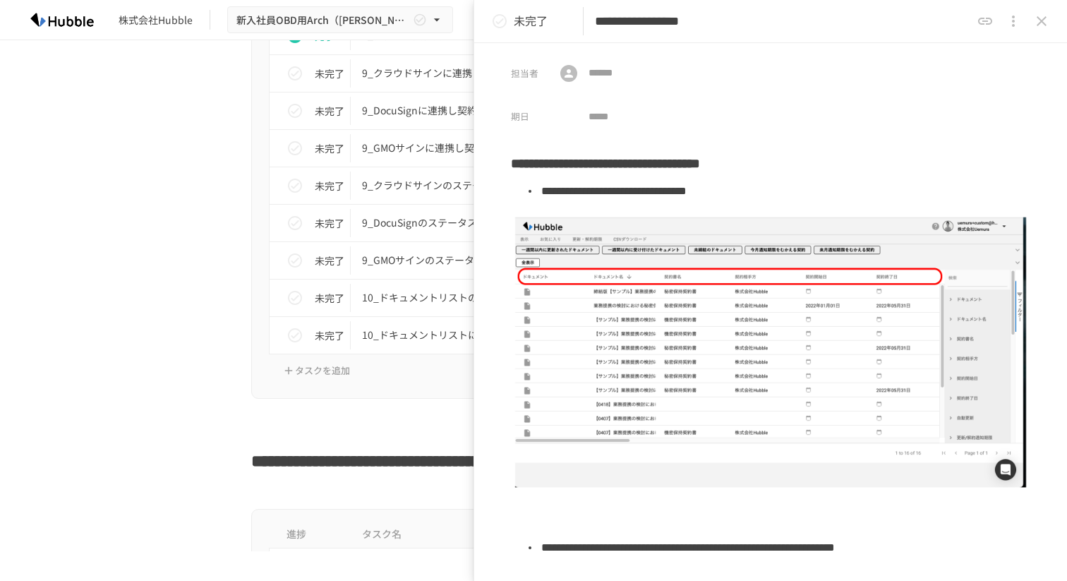
click at [1046, 18] on icon "close drawer" at bounding box center [1041, 21] width 17 height 17
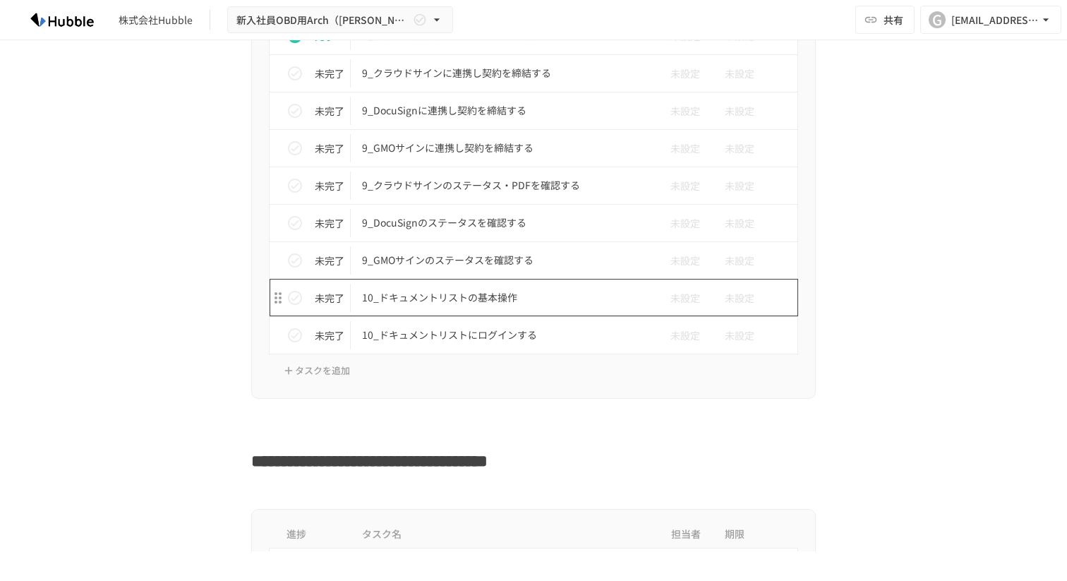
click at [522, 307] on td "10_ドキュメントリストの基本操作" at bounding box center [504, 297] width 306 height 37
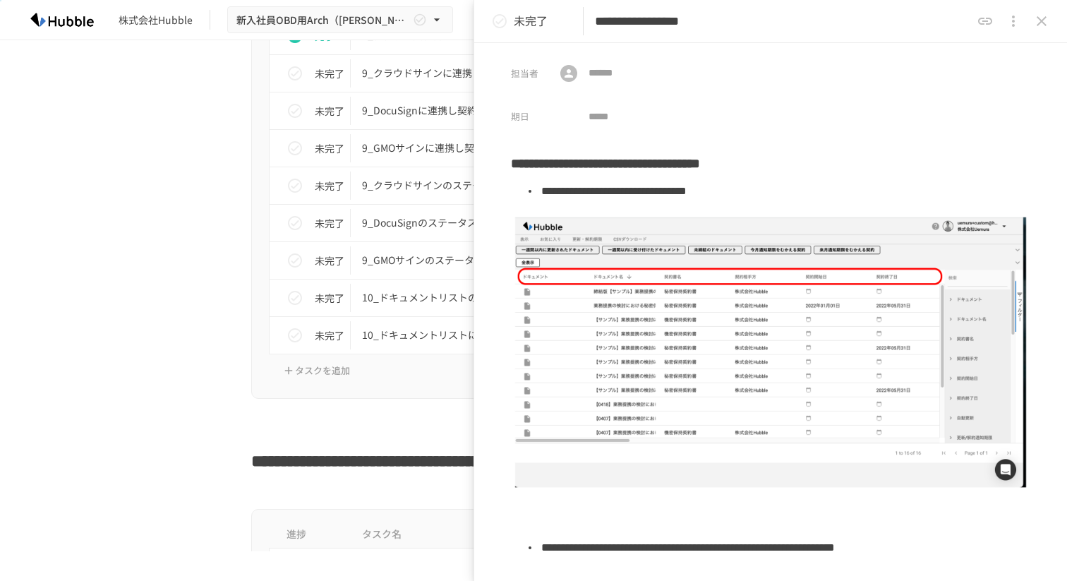
click at [492, 25] on icon "status" at bounding box center [499, 21] width 17 height 17
click at [1038, 25] on icon "close drawer" at bounding box center [1041, 21] width 10 height 10
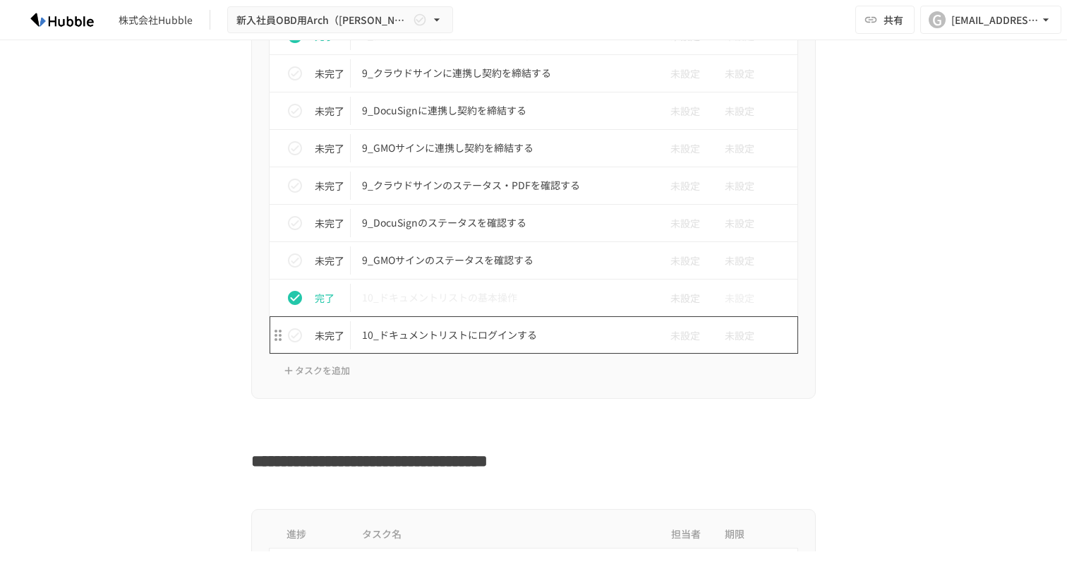
click at [538, 337] on p "10_ドキュメントリストにログインする" at bounding box center [504, 335] width 284 height 18
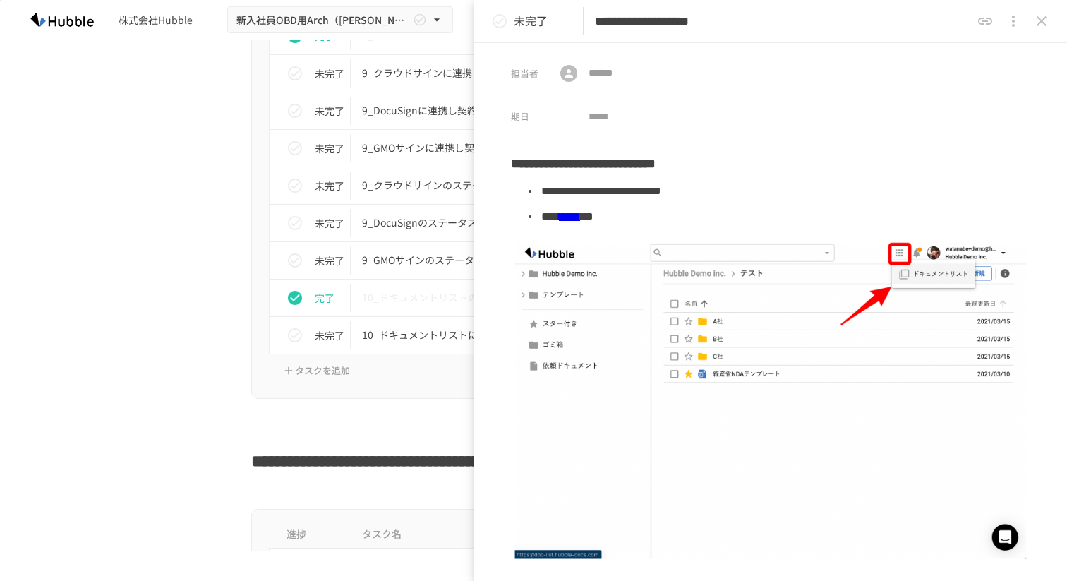
click at [503, 22] on icon "status" at bounding box center [499, 21] width 17 height 17
click at [1032, 28] on button "close drawer" at bounding box center [1041, 21] width 28 height 28
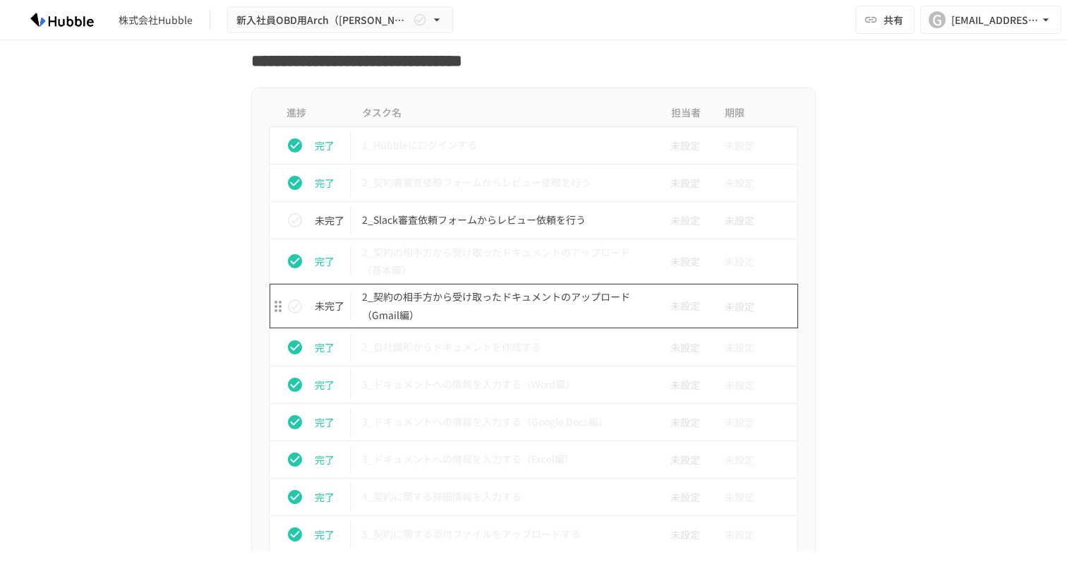
scroll to position [2287, 0]
